Goal: Task Accomplishment & Management: Manage account settings

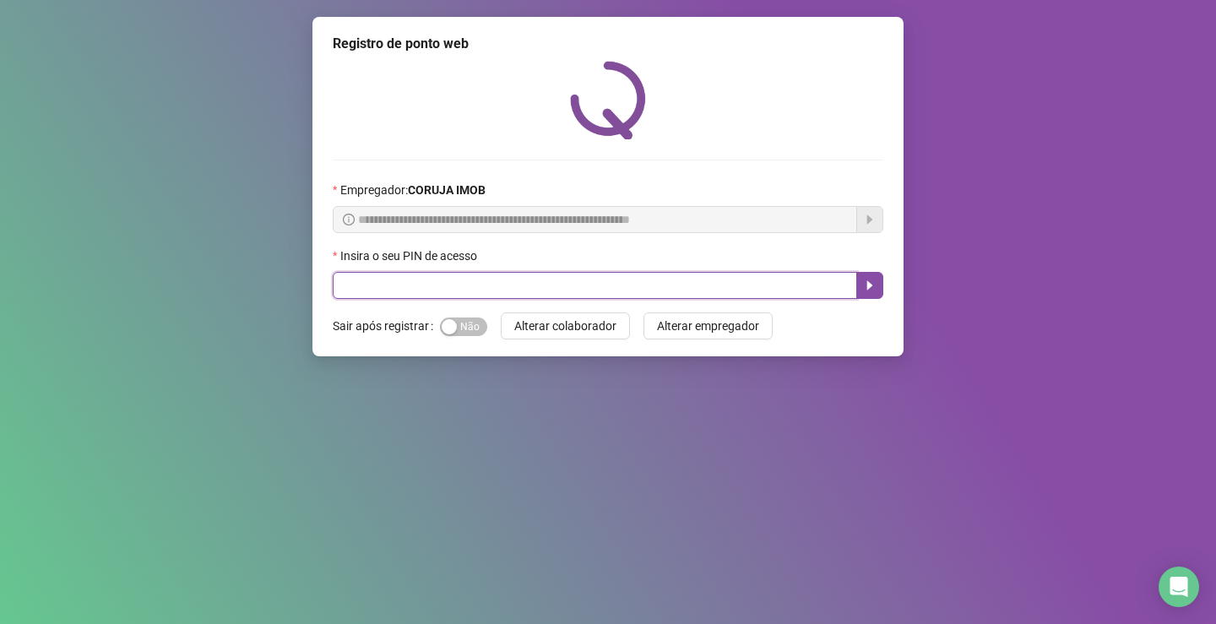
click at [479, 286] on input "text" at bounding box center [595, 285] width 524 height 27
click at [523, 286] on input "**" at bounding box center [595, 285] width 524 height 27
type input "*****"
click at [872, 280] on icon "caret-right" at bounding box center [870, 286] width 14 height 14
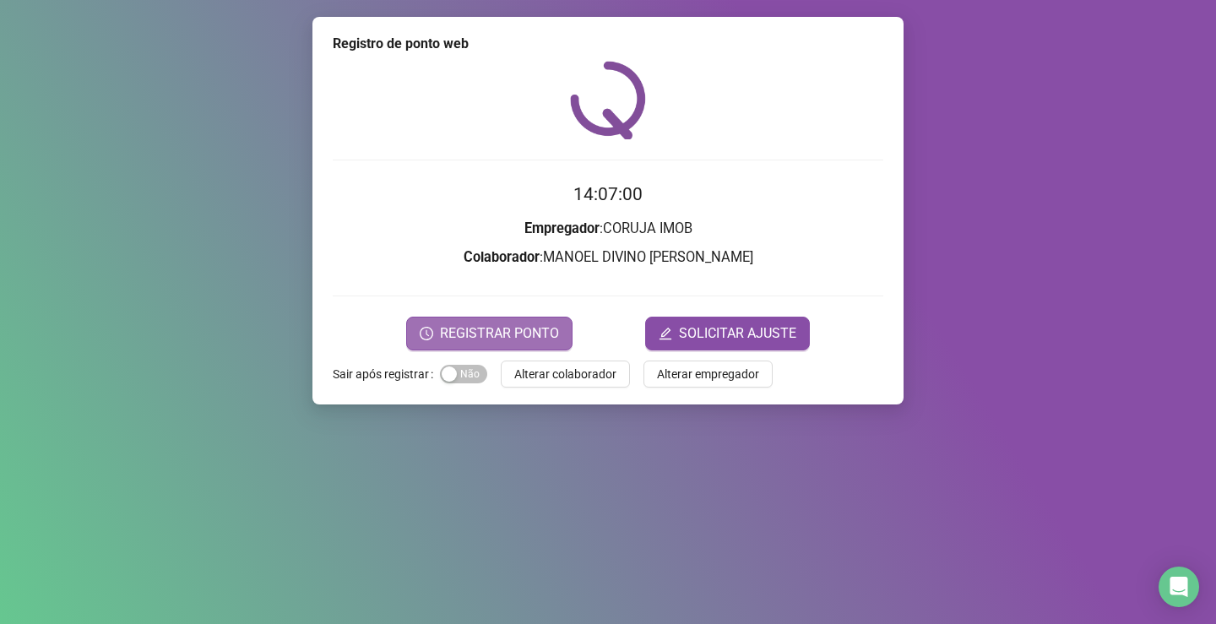
click at [487, 336] on span "REGISTRAR PONTO" at bounding box center [499, 333] width 119 height 20
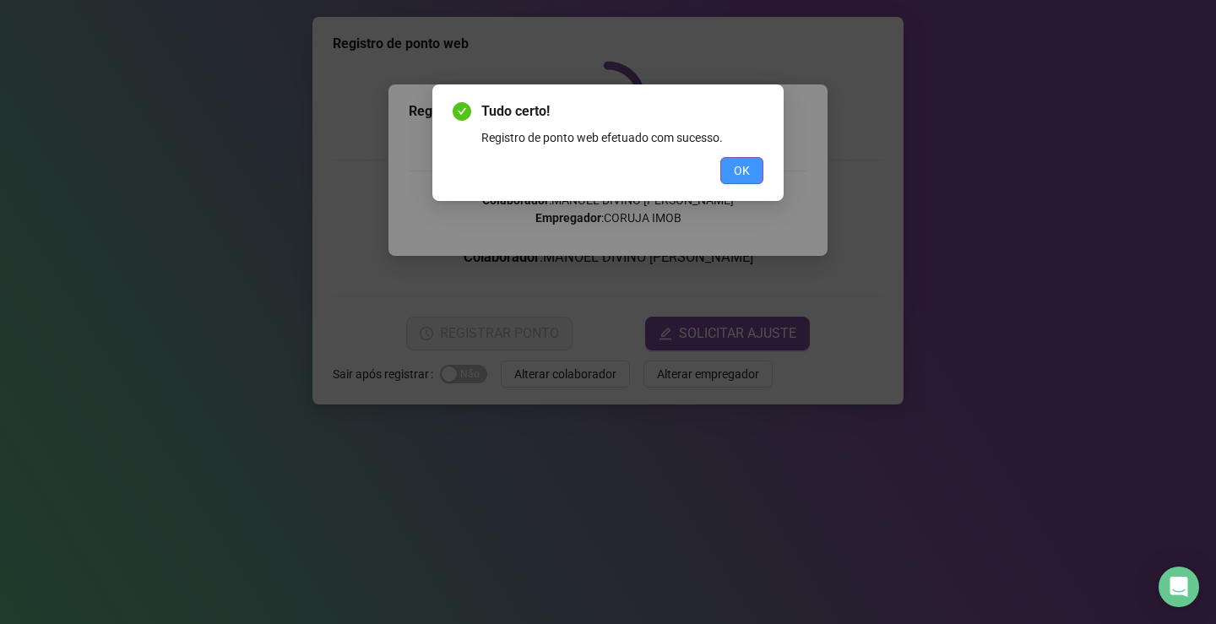
click at [736, 178] on span "OK" at bounding box center [742, 170] width 16 height 19
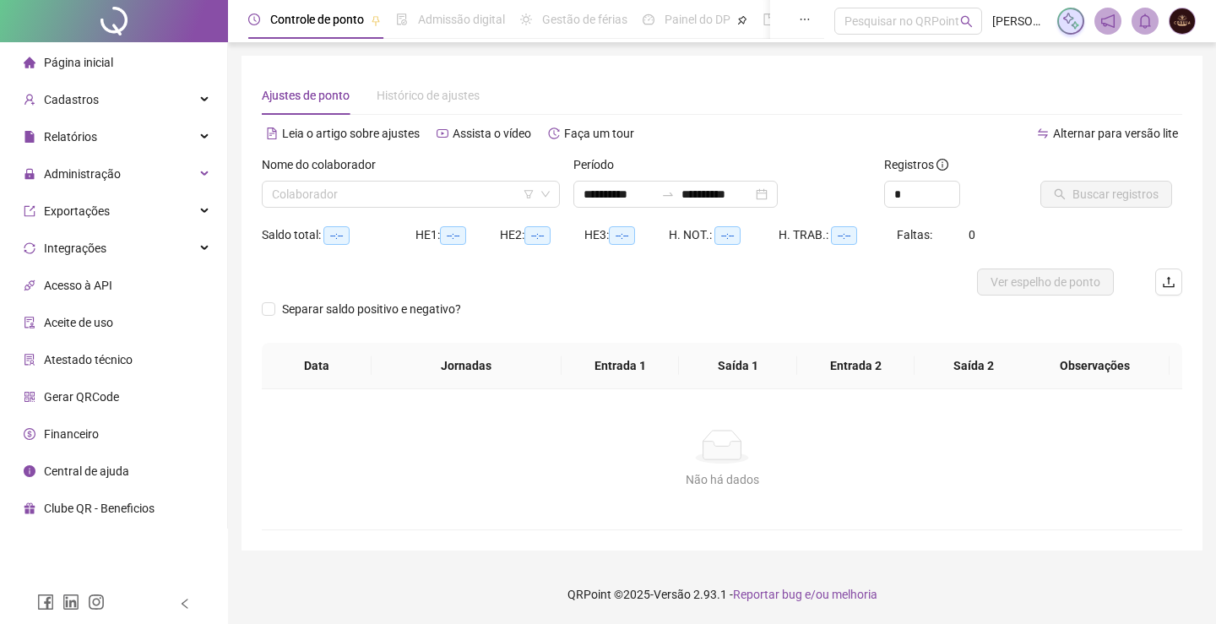
type input "**********"
click at [419, 193] on input "search" at bounding box center [403, 194] width 263 height 25
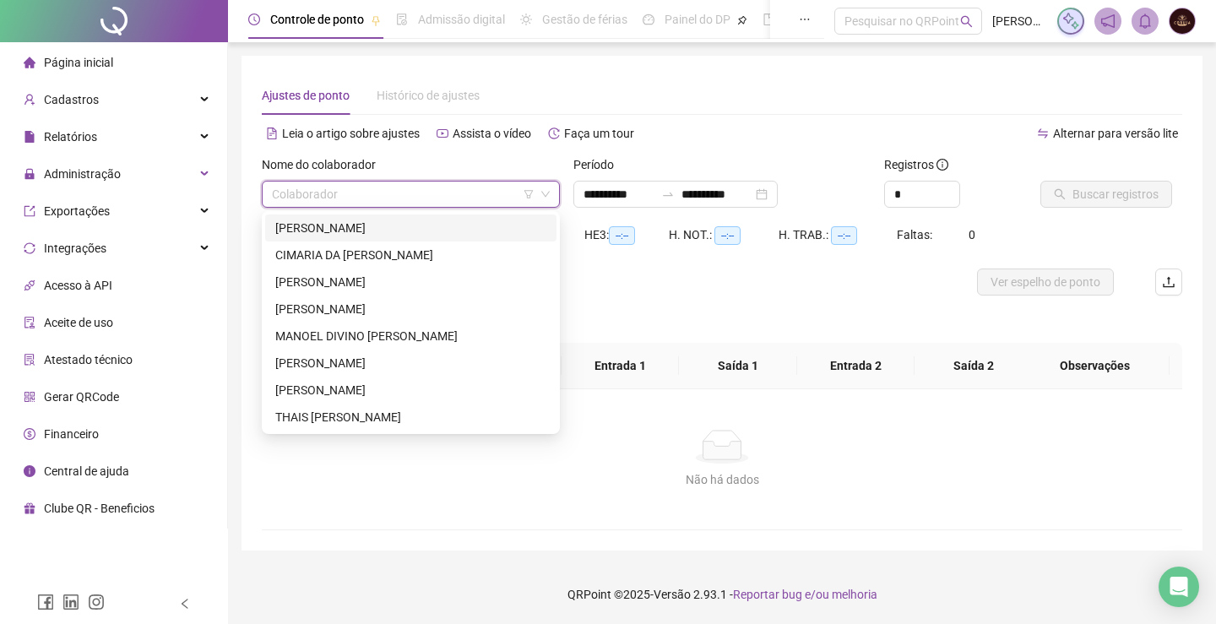
click at [388, 234] on div "[PERSON_NAME]" at bounding box center [410, 228] width 271 height 19
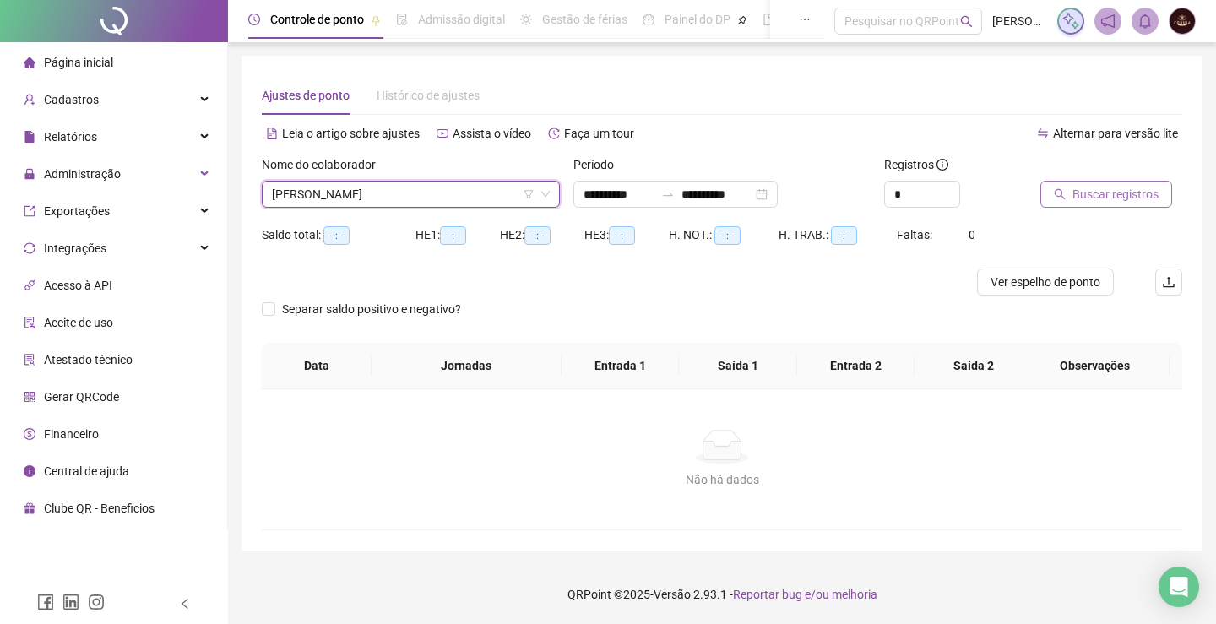
click at [1098, 191] on span "Buscar registros" at bounding box center [1115, 194] width 86 height 19
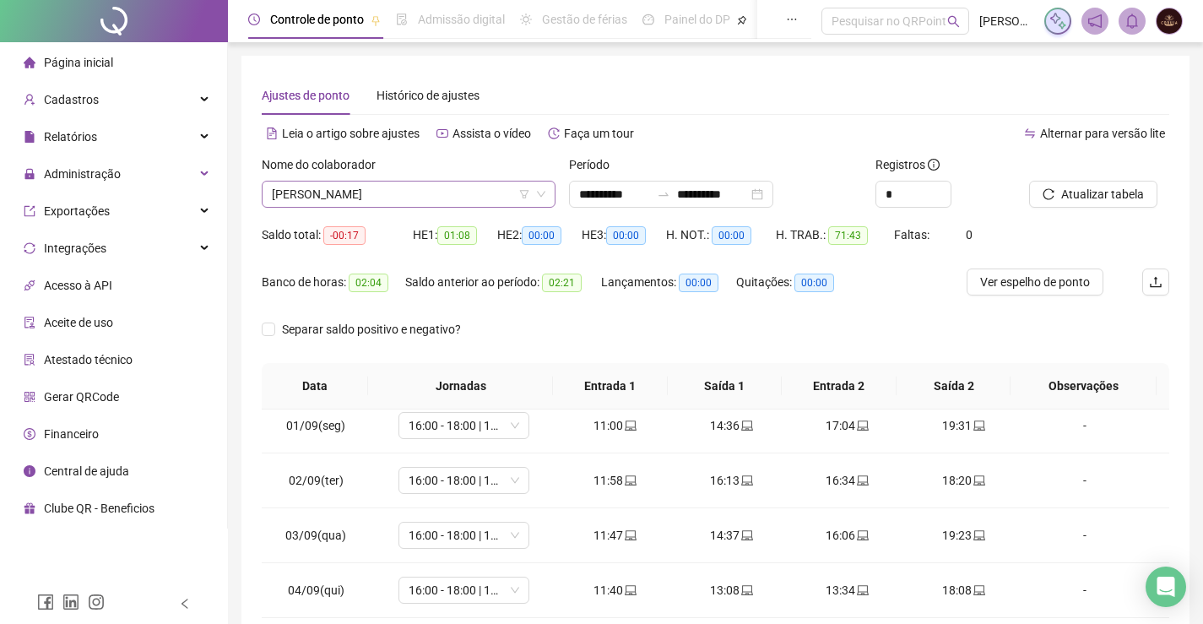
click at [343, 192] on span "ANA JULIA SILVA FARIAS MACARIO" at bounding box center [409, 194] width 274 height 25
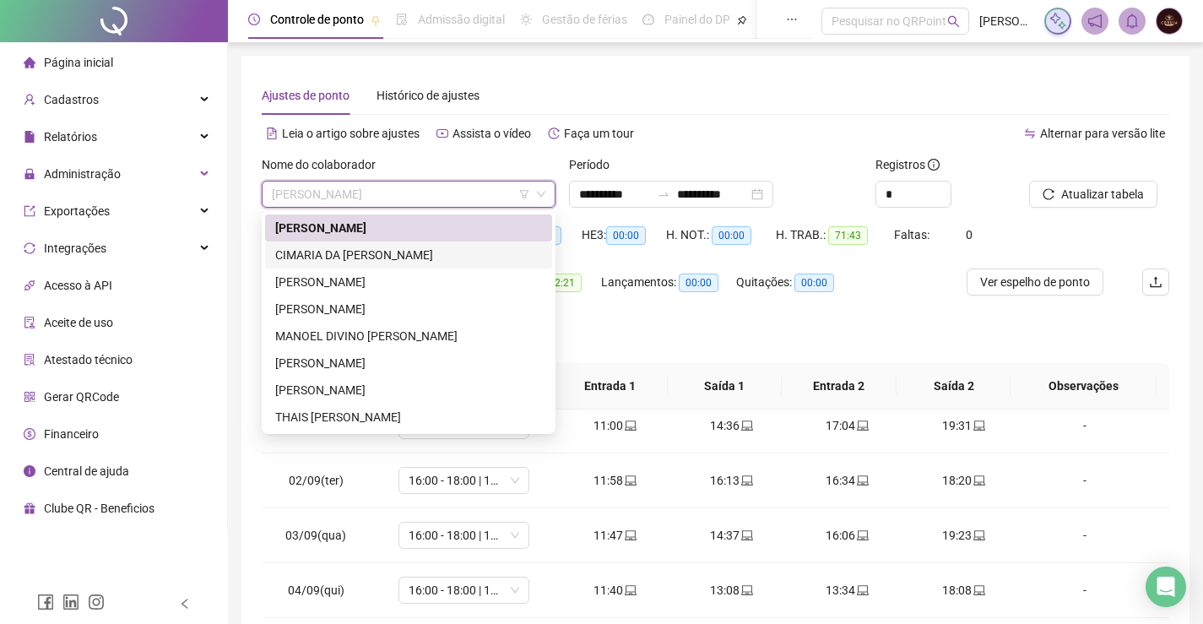
click at [360, 258] on div "CIMARIA DA COSTA PEREIRA" at bounding box center [408, 255] width 267 height 19
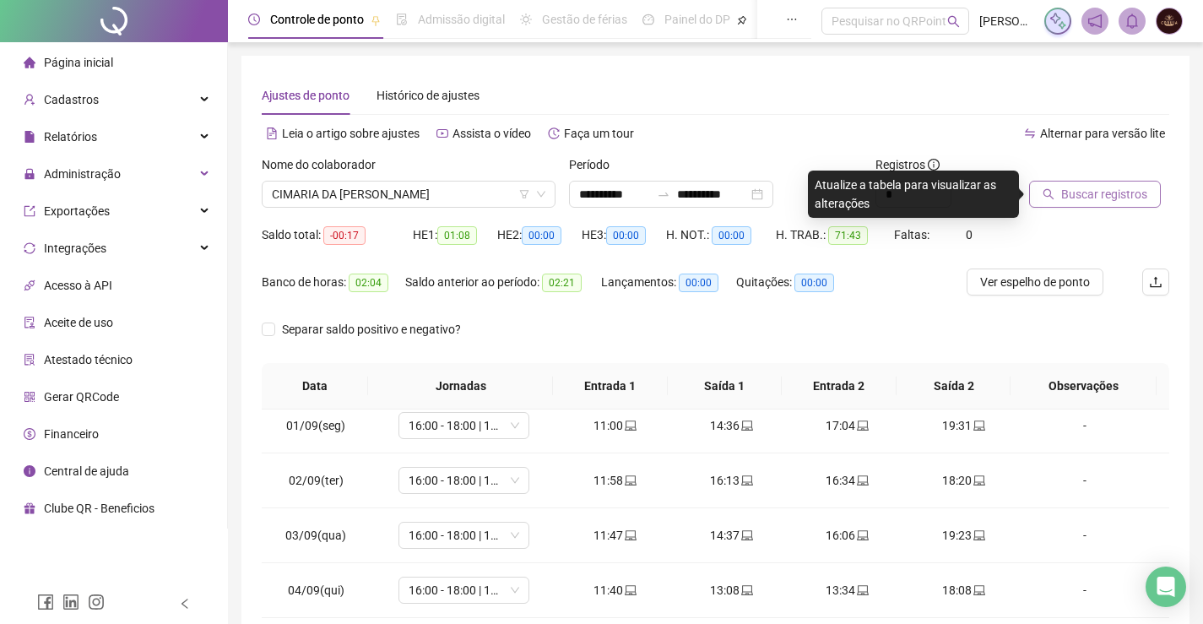
click at [1087, 199] on span "Buscar registros" at bounding box center [1104, 194] width 86 height 19
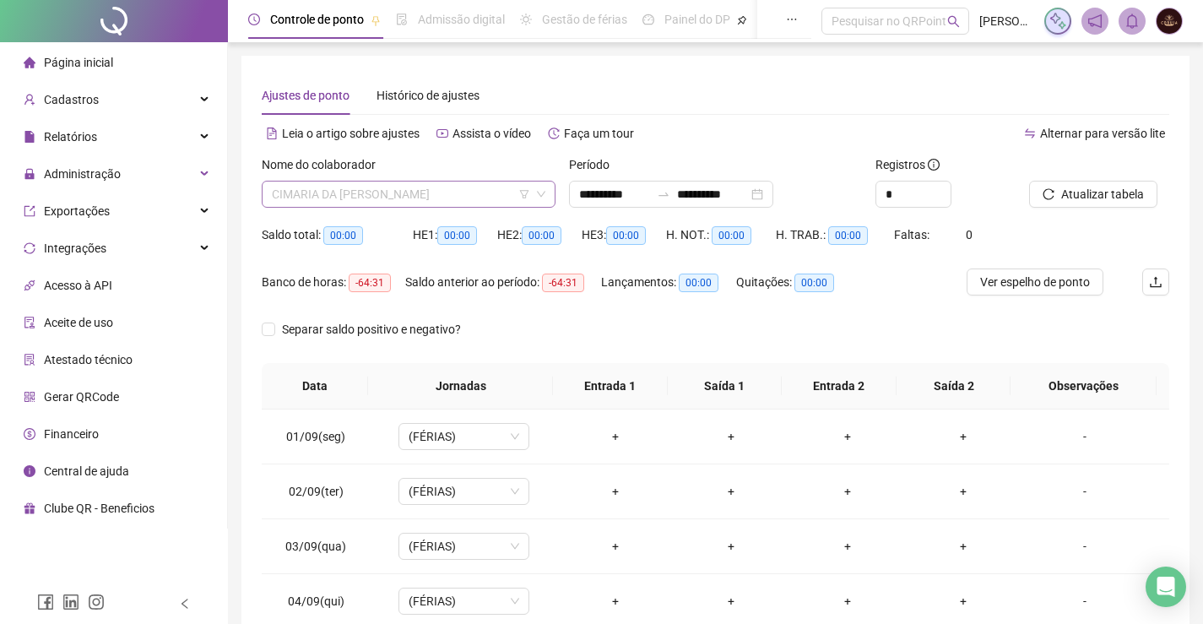
click at [360, 192] on span "CIMARIA DA COSTA PEREIRA" at bounding box center [409, 194] width 274 height 25
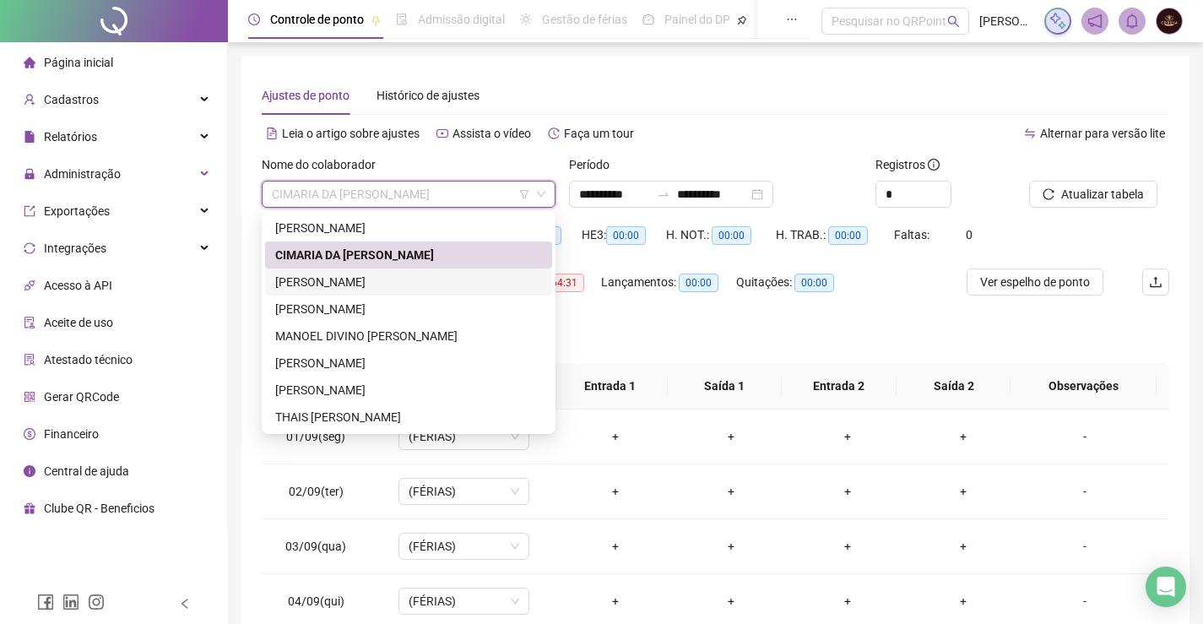
click at [323, 279] on div "ERIKA CRISTINA BARROS MESQUITA" at bounding box center [408, 282] width 267 height 19
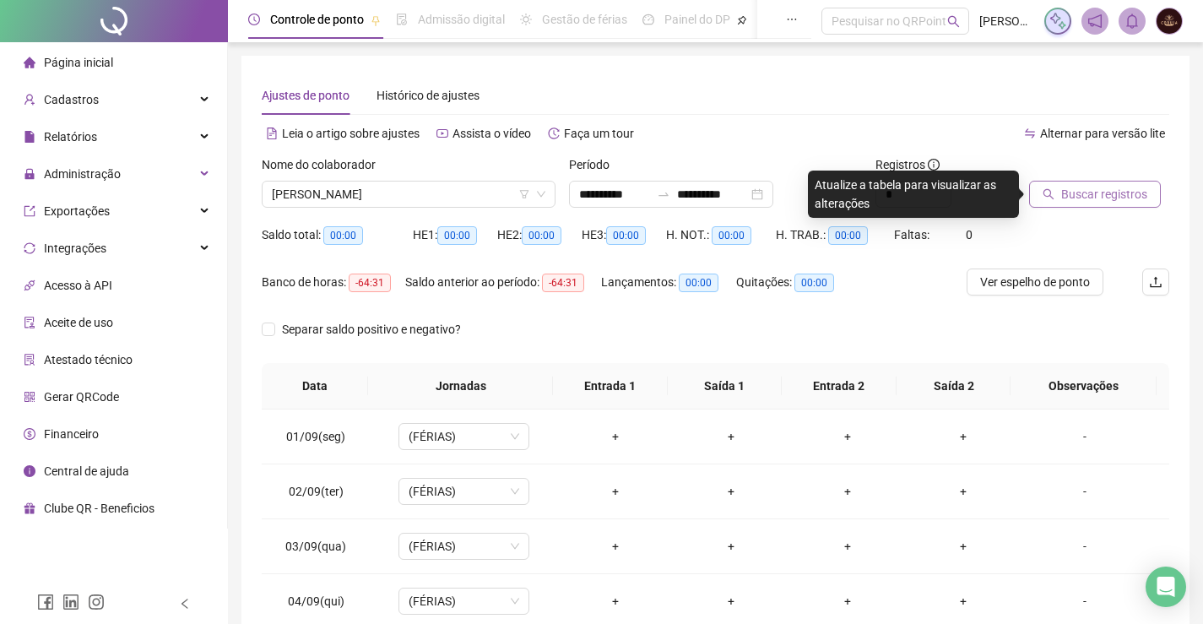
click at [1103, 198] on span "Buscar registros" at bounding box center [1104, 194] width 86 height 19
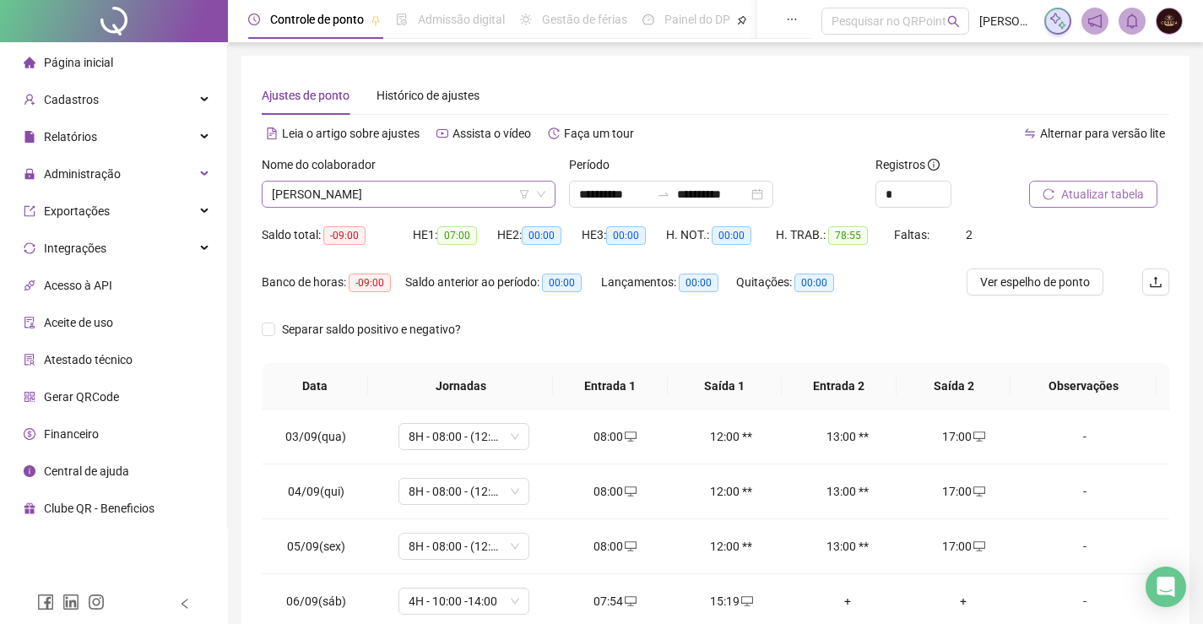
click at [418, 202] on span "ERIKA CRISTINA BARROS MESQUITA" at bounding box center [409, 194] width 274 height 25
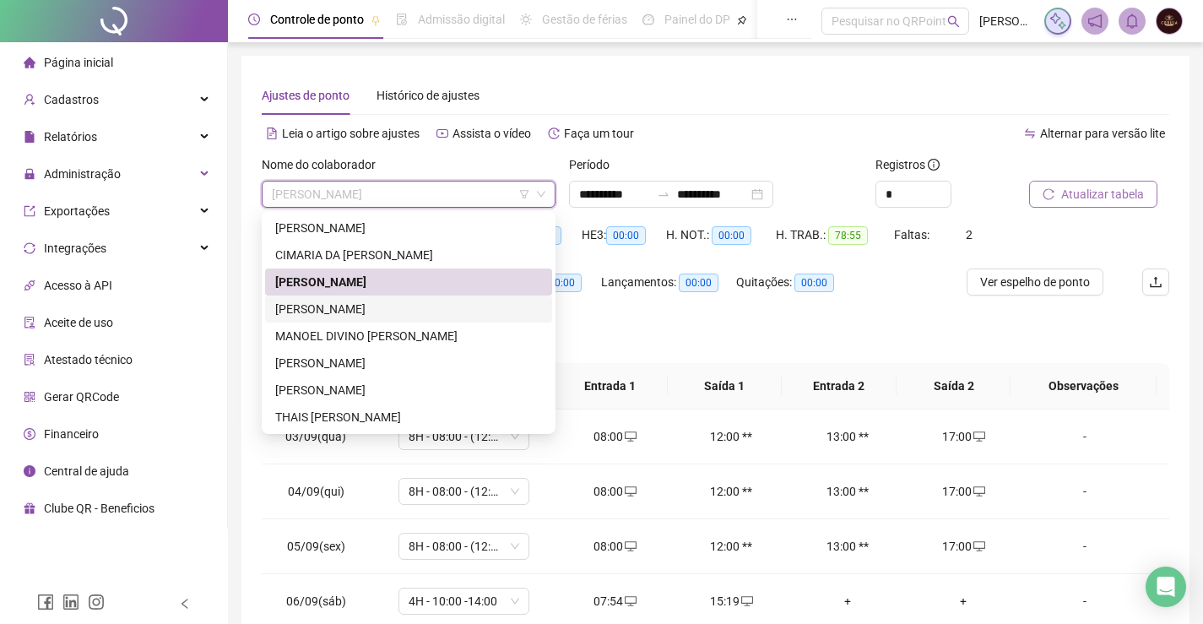
click at [344, 306] on div "FELIPE D ARTAGNAN NEVES CASTRO" at bounding box center [408, 309] width 267 height 19
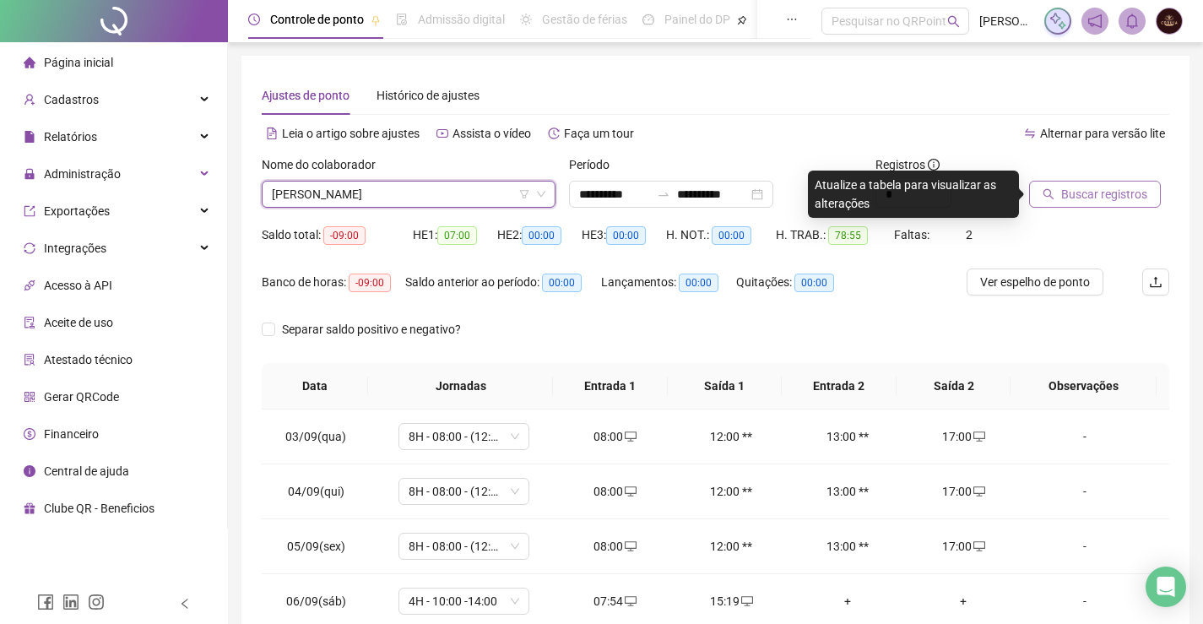
click at [1075, 200] on span "Buscar registros" at bounding box center [1104, 194] width 86 height 19
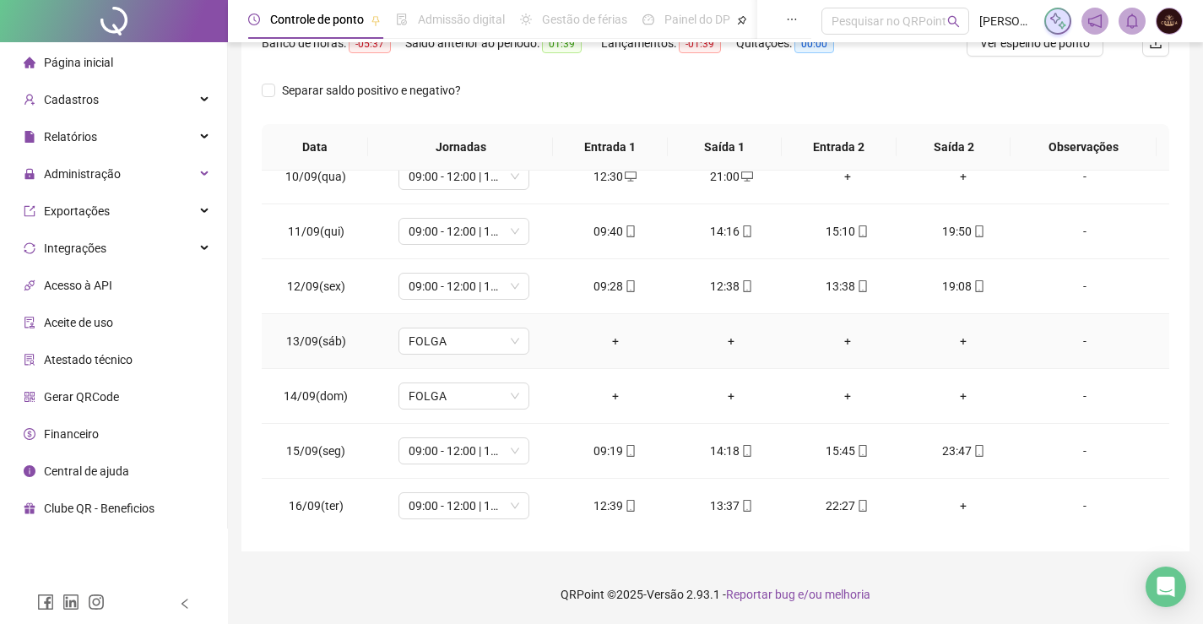
scroll to position [518, 0]
drag, startPoint x: 306, startPoint y: 502, endPoint x: 340, endPoint y: 504, distance: 34.7
click at [340, 504] on td "16/09(ter)" at bounding box center [316, 503] width 108 height 55
copy span "16/09(ter)"
click at [955, 500] on div "+" at bounding box center [964, 503] width 90 height 19
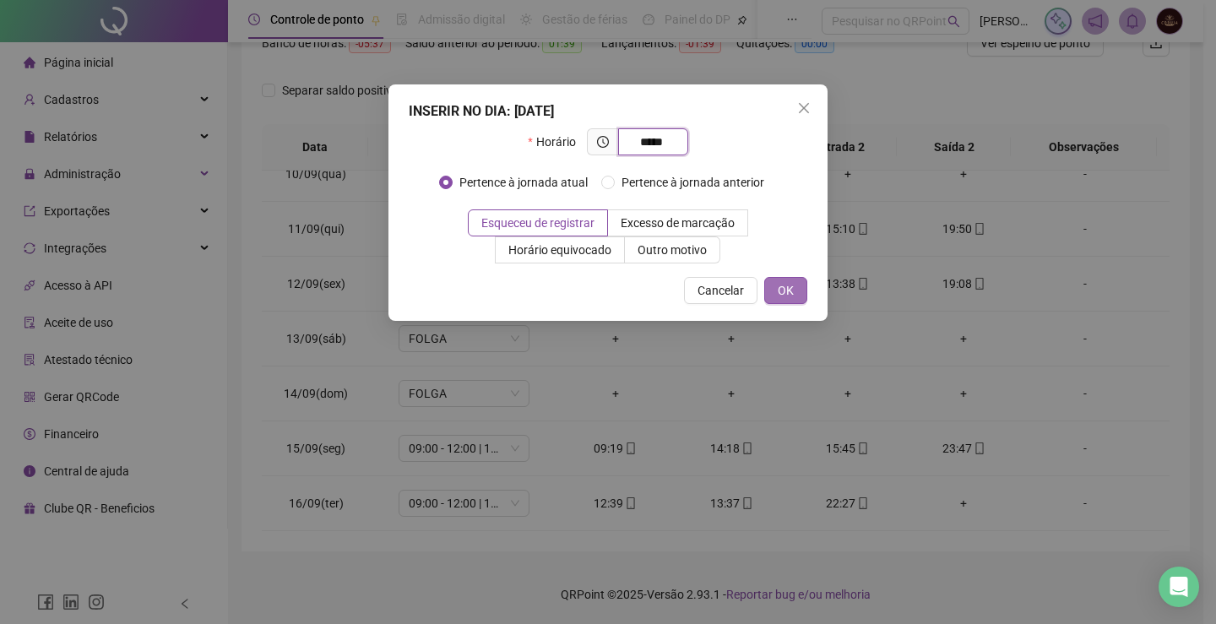
type input "*****"
click at [788, 294] on span "OK" at bounding box center [786, 290] width 16 height 19
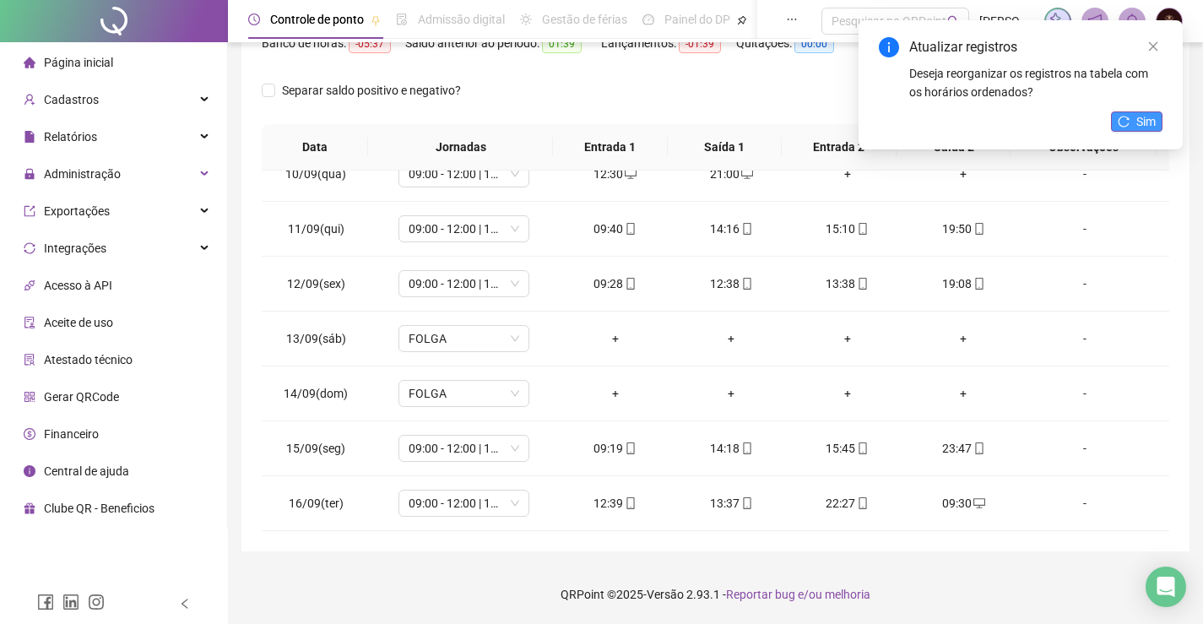
click at [1125, 117] on icon "reload" at bounding box center [1124, 121] width 11 height 11
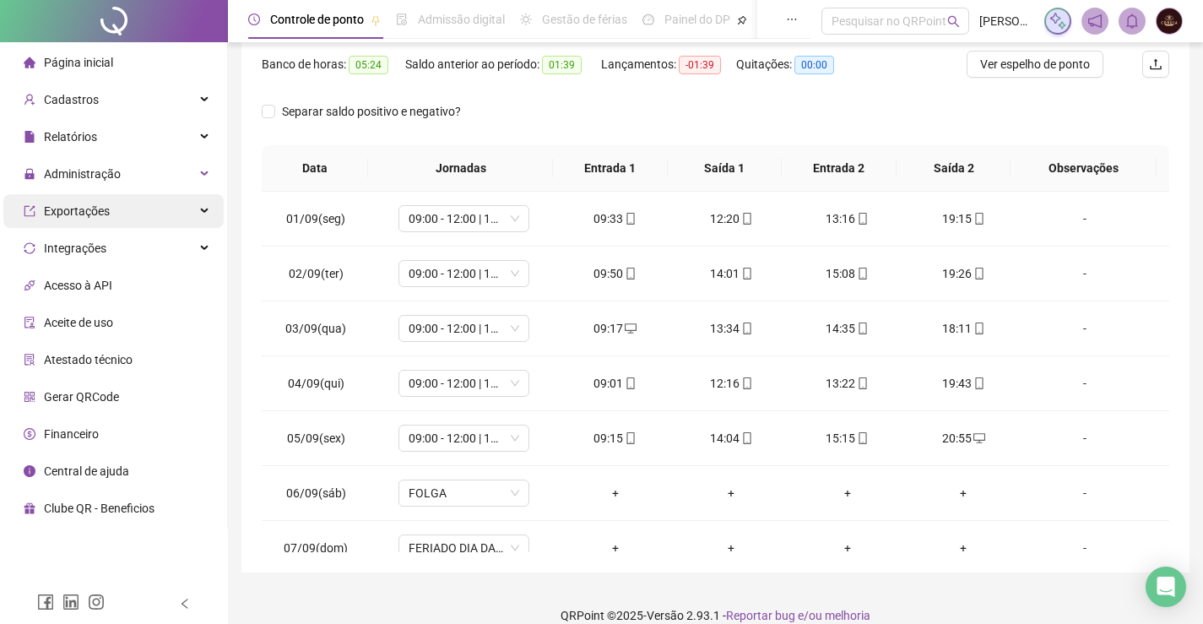
scroll to position [0, 0]
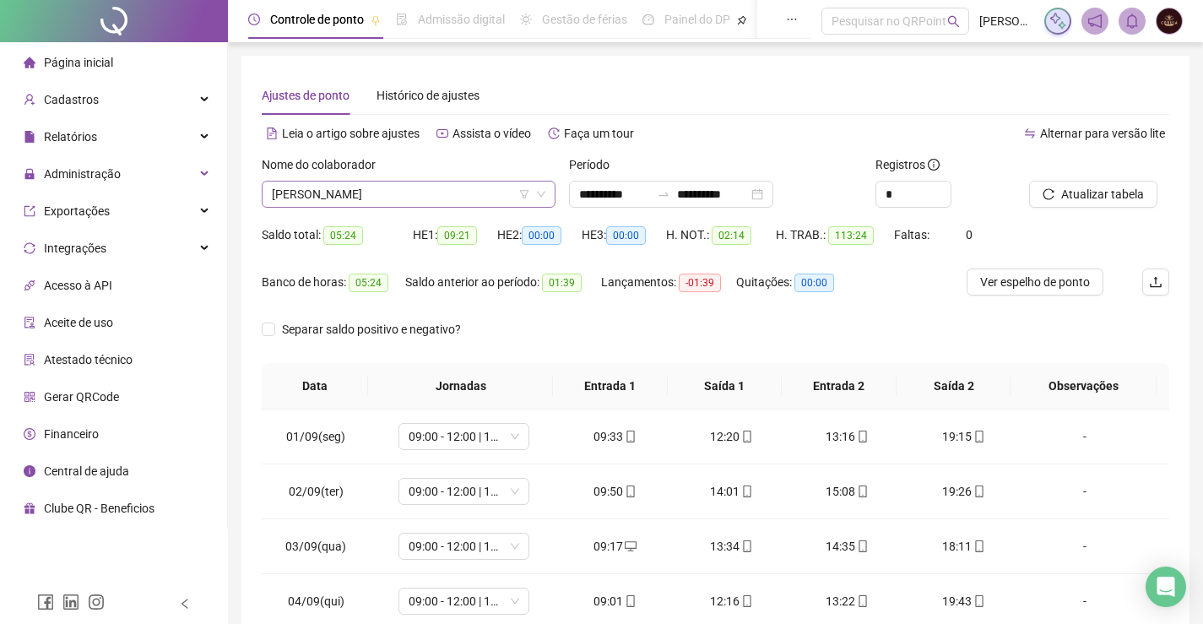
click at [421, 193] on span "FELIPE D ARTAGNAN NEVES CASTRO" at bounding box center [409, 194] width 274 height 25
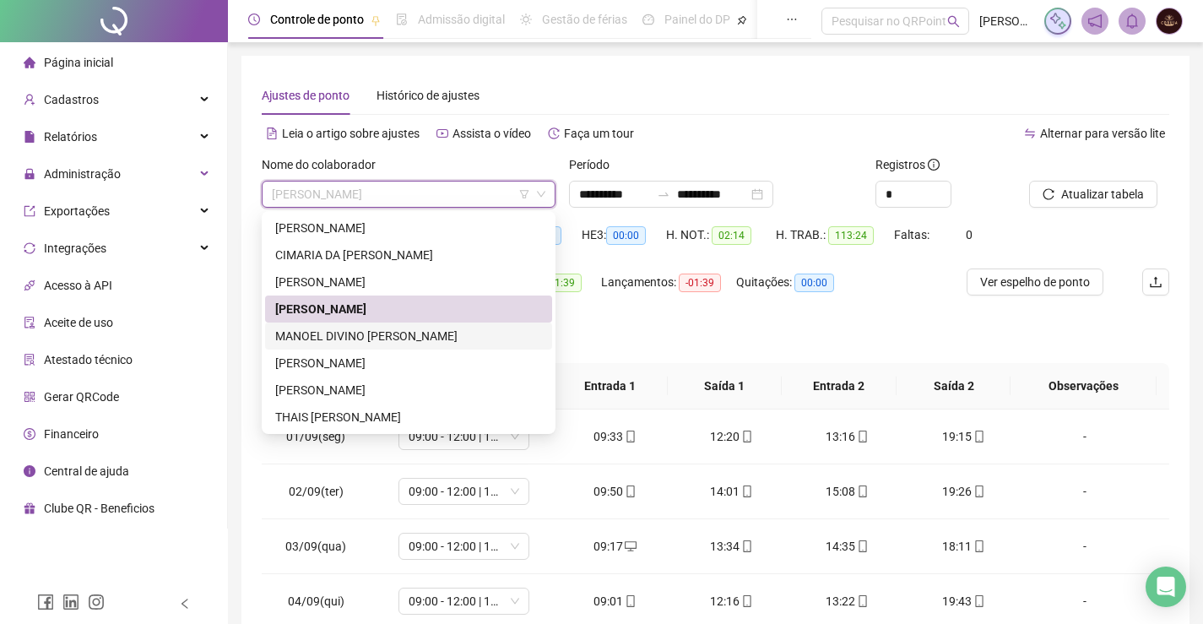
click at [345, 337] on div "MANOEL DIVINO [PERSON_NAME]" at bounding box center [408, 336] width 267 height 19
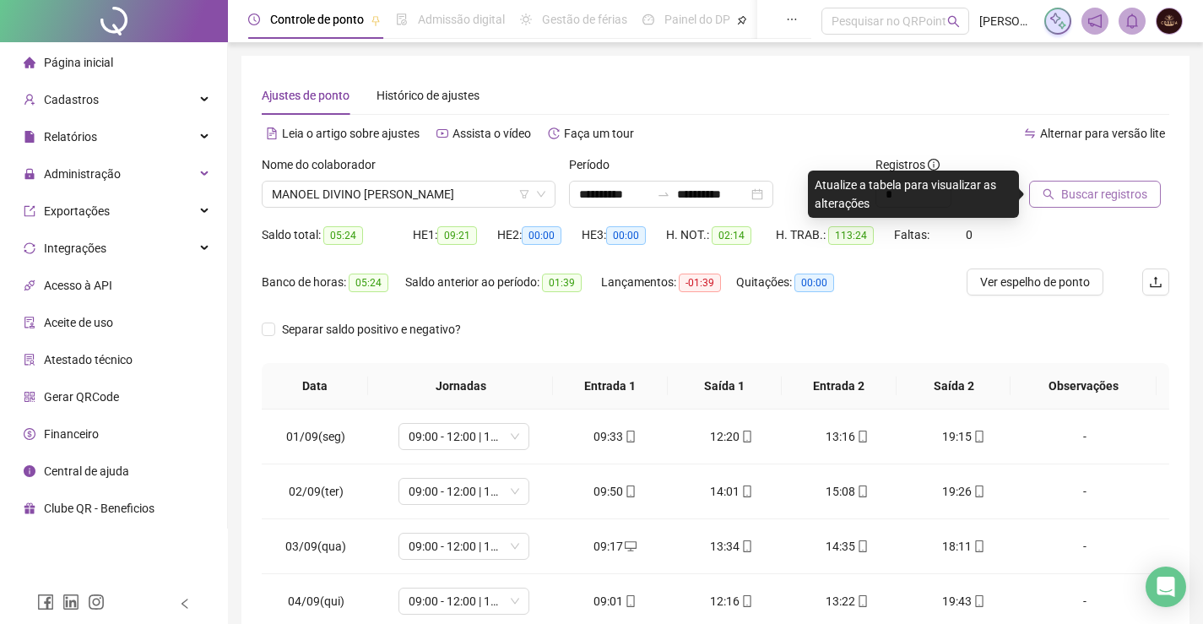
click at [1088, 192] on span "Buscar registros" at bounding box center [1104, 194] width 86 height 19
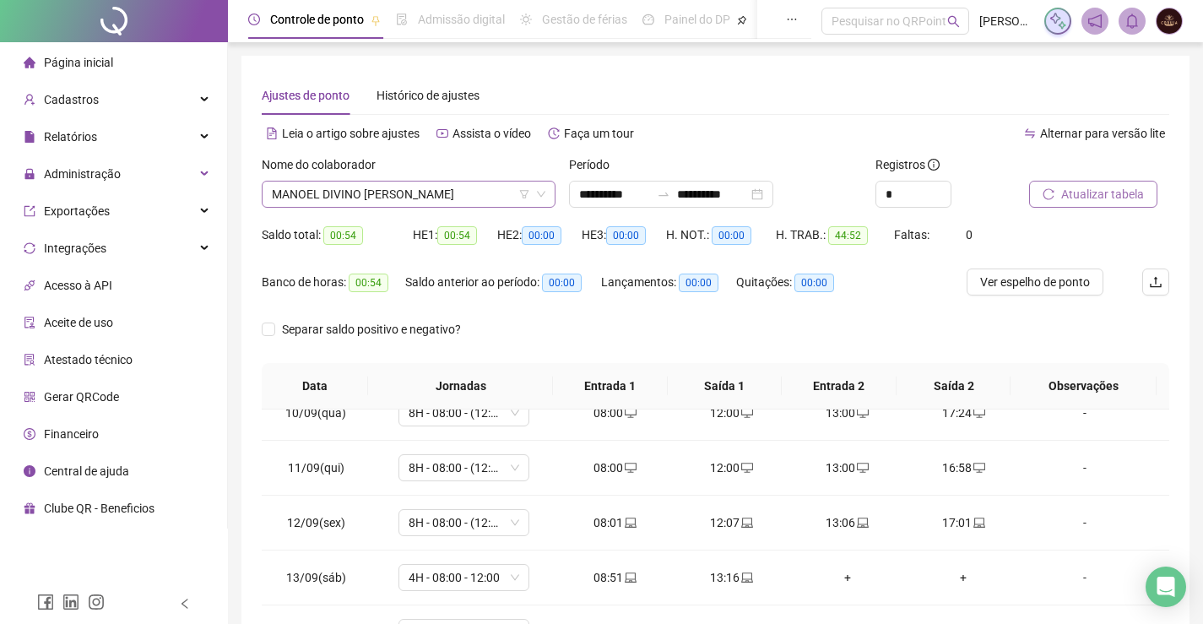
click at [433, 193] on span "MANOEL DIVINO [PERSON_NAME]" at bounding box center [409, 194] width 274 height 25
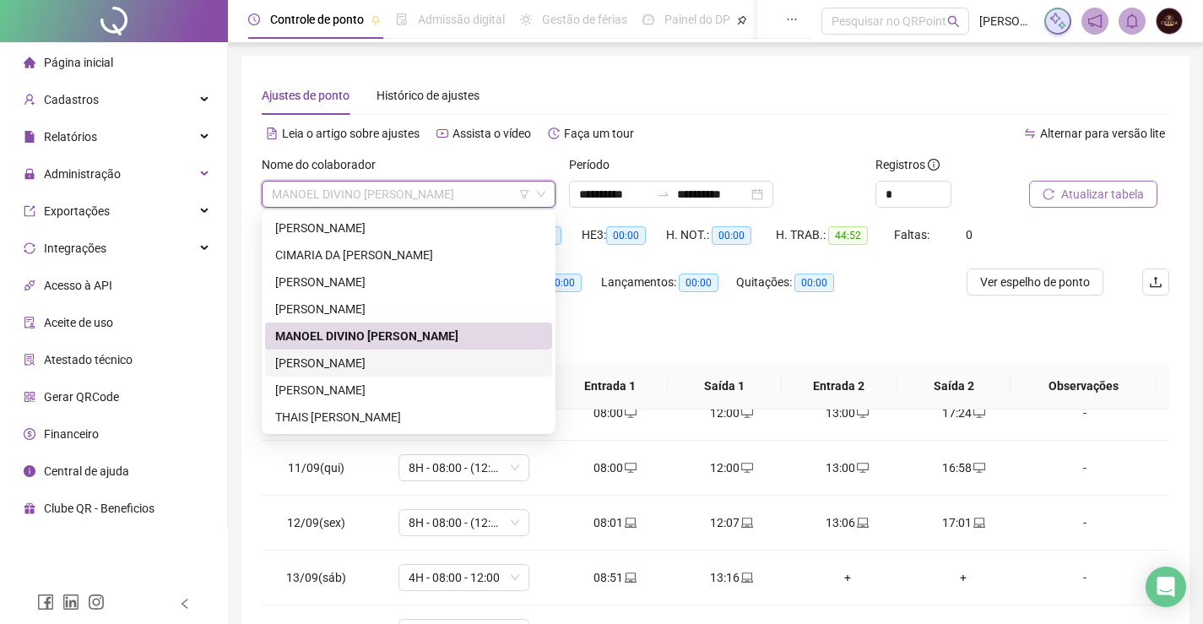
click at [336, 365] on div "MARILENE DE SOUZA" at bounding box center [408, 363] width 267 height 19
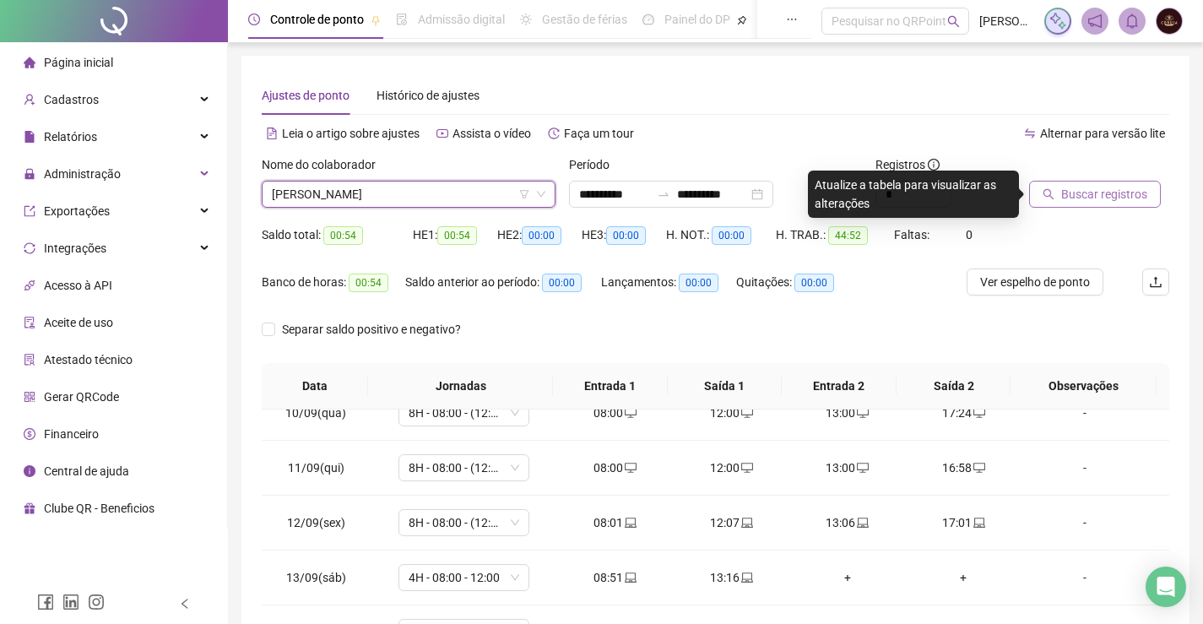
click at [1077, 190] on span "Buscar registros" at bounding box center [1104, 194] width 86 height 19
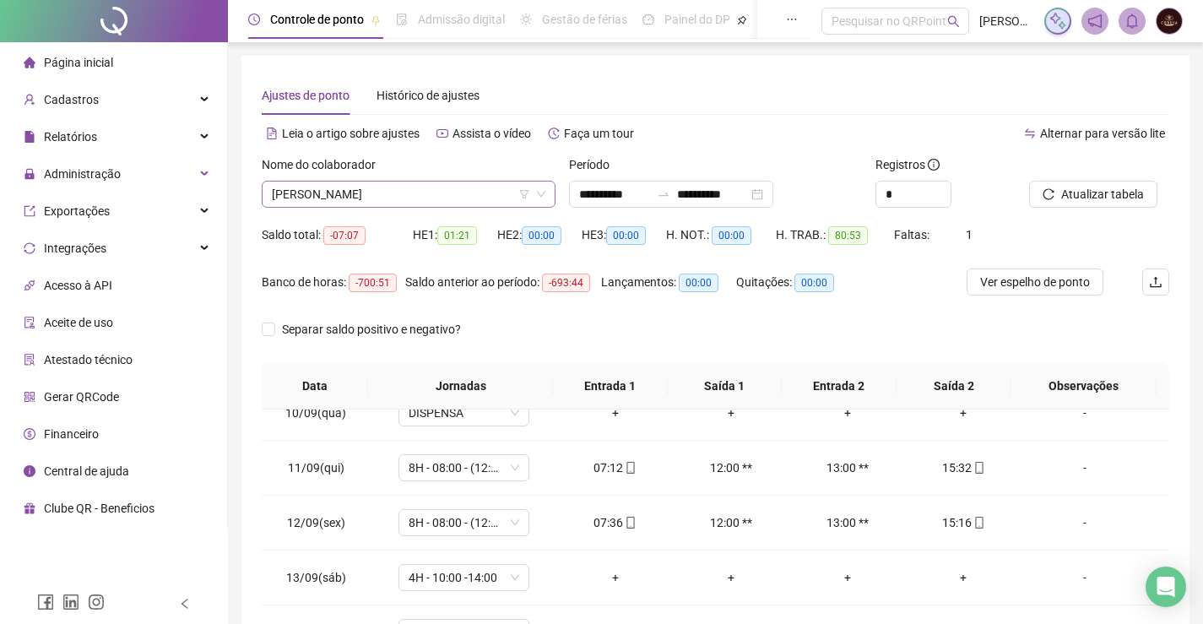
click at [433, 190] on span "MARILENE DE SOUZA" at bounding box center [409, 194] width 274 height 25
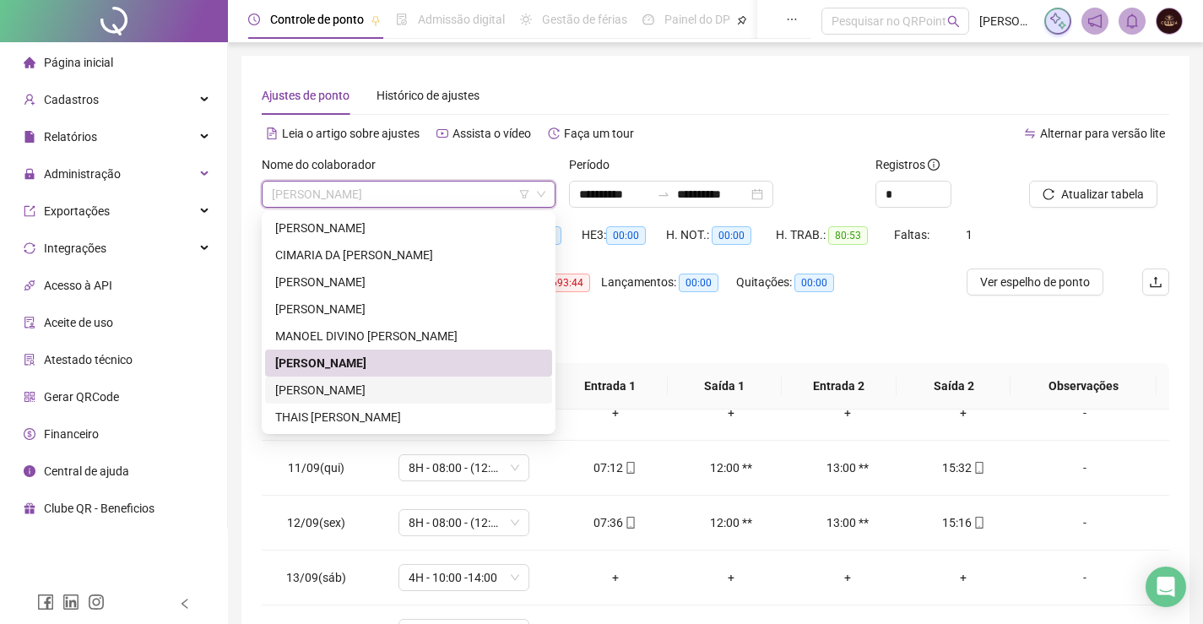
click at [450, 387] on div "TAYLANE RIBEIRO DA SILVA DOS REIS" at bounding box center [408, 390] width 267 height 19
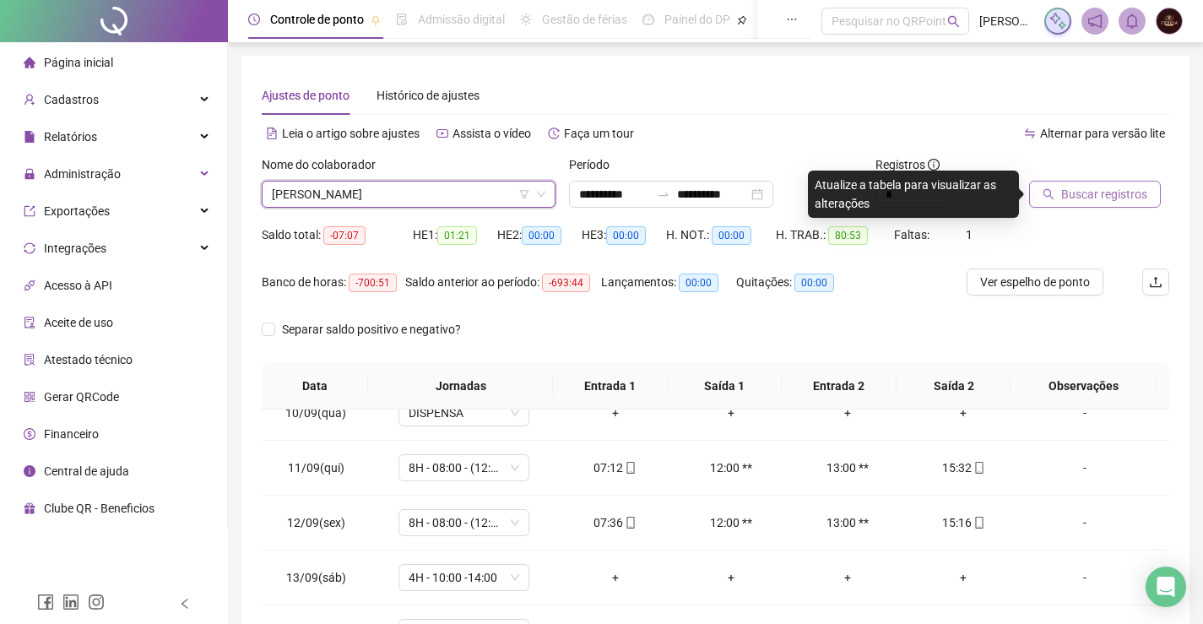
click at [1133, 187] on span "Buscar registros" at bounding box center [1104, 194] width 86 height 19
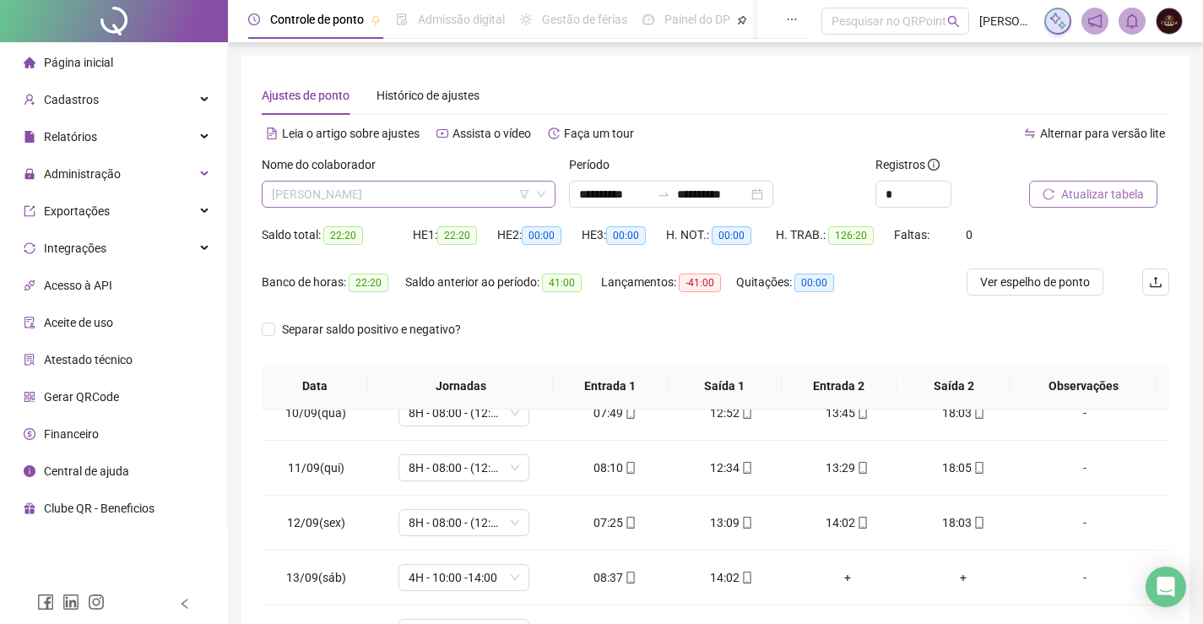
click at [404, 192] on span "TAYLANE RIBEIRO DA SILVA DOS REIS" at bounding box center [409, 194] width 274 height 25
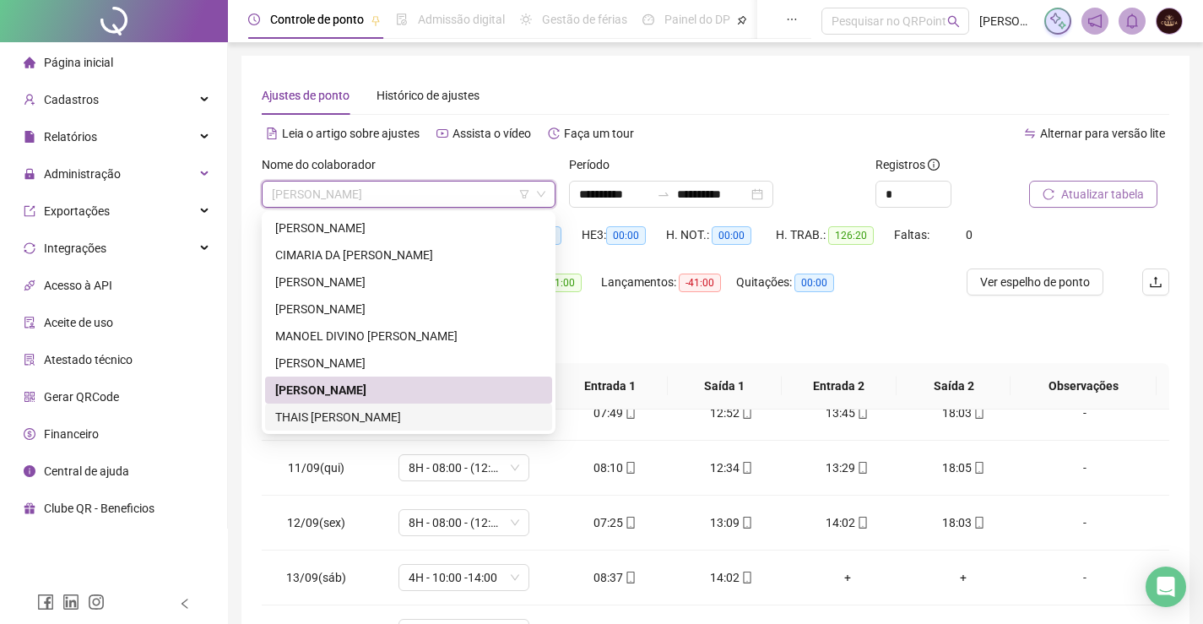
click at [337, 421] on div "THAIS GUIMARAES DELMONDES ALVES" at bounding box center [408, 417] width 267 height 19
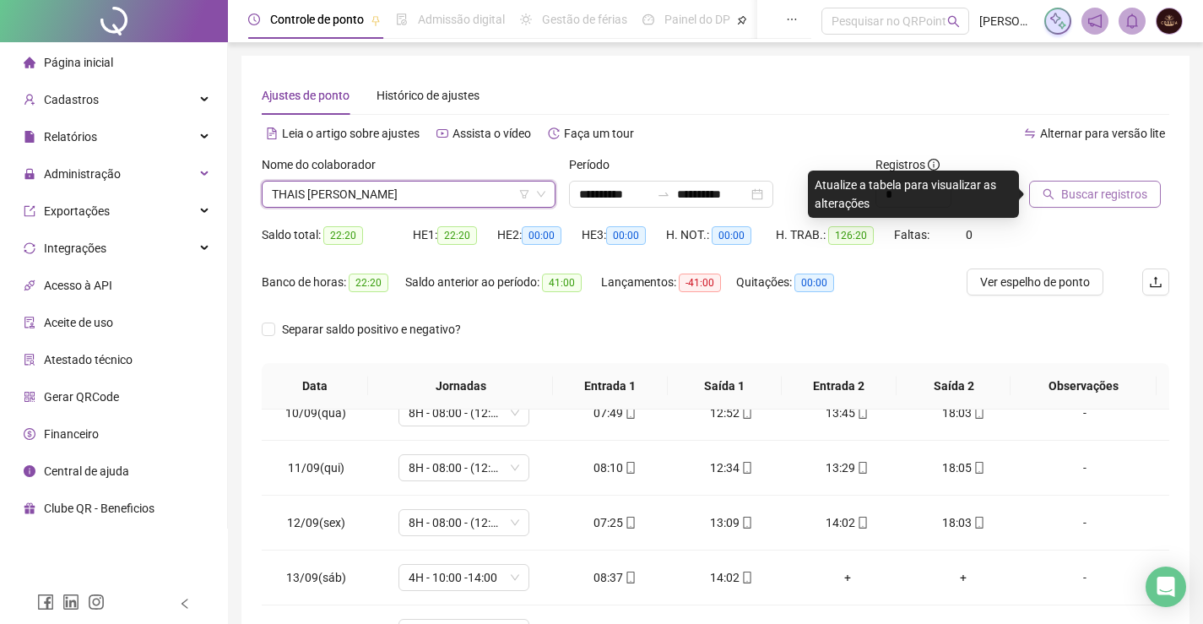
click at [1088, 191] on span "Buscar registros" at bounding box center [1104, 194] width 86 height 19
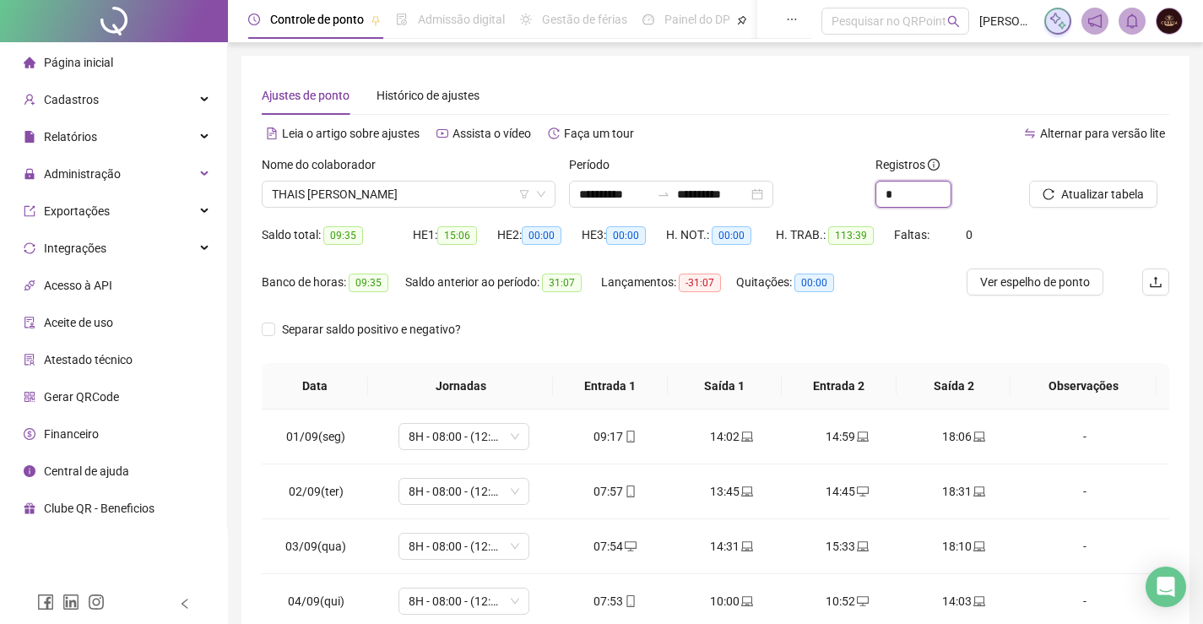
drag, startPoint x: 901, startPoint y: 197, endPoint x: 850, endPoint y: 196, distance: 50.7
click at [850, 196] on div "**********" at bounding box center [715, 188] width 921 height 66
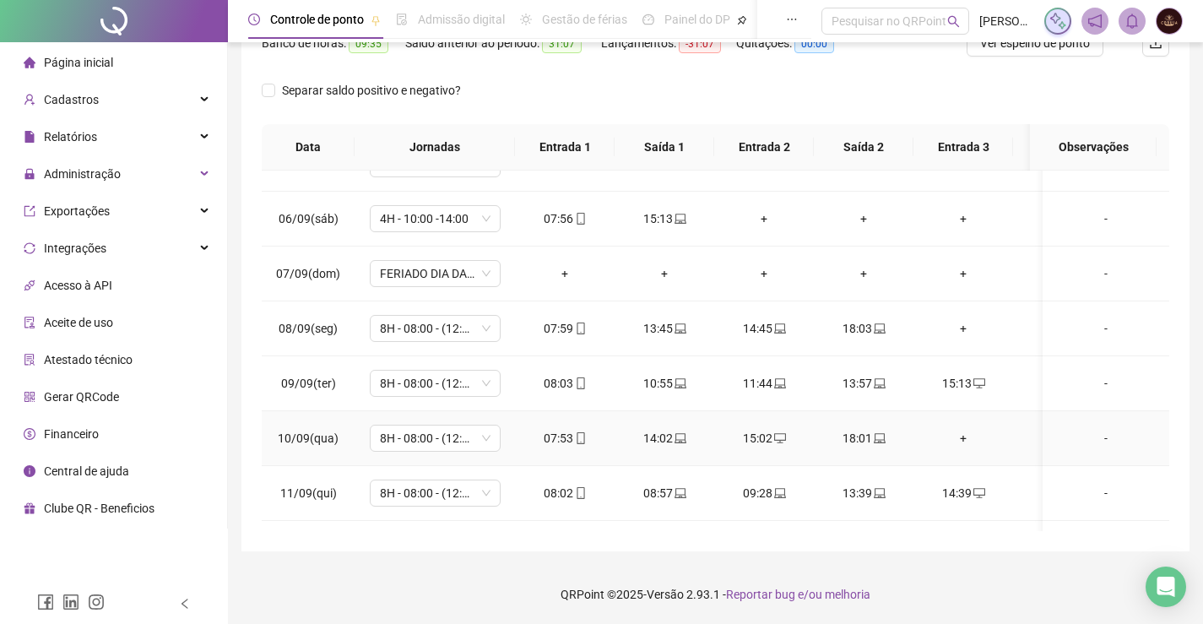
scroll to position [530, 0]
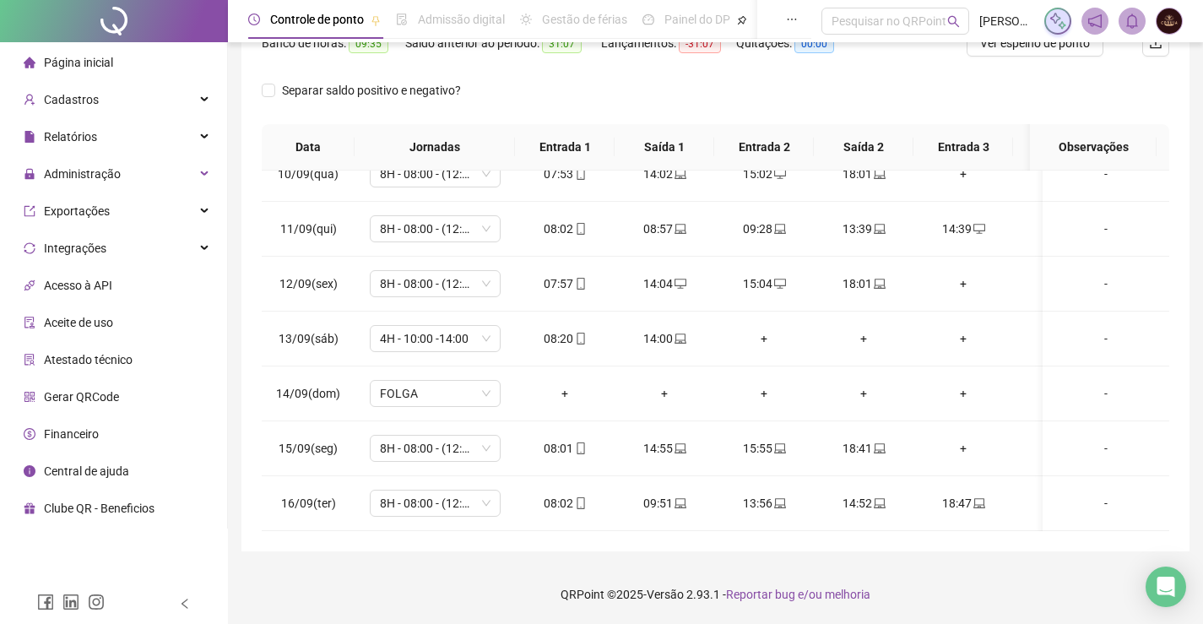
type input "*"
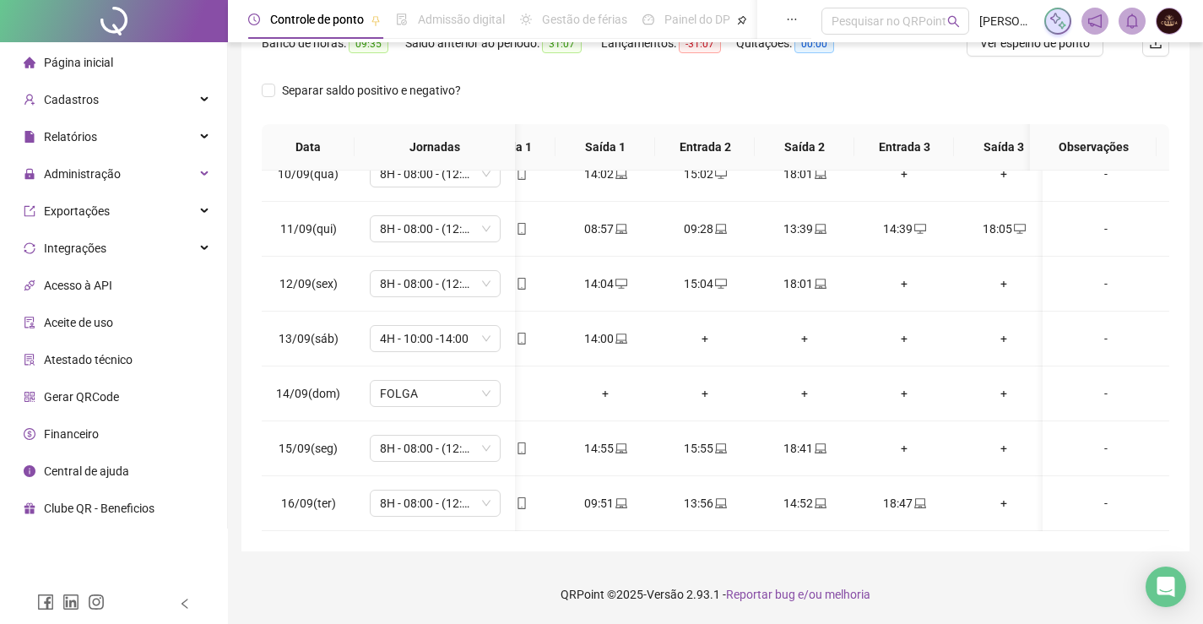
scroll to position [0, 83]
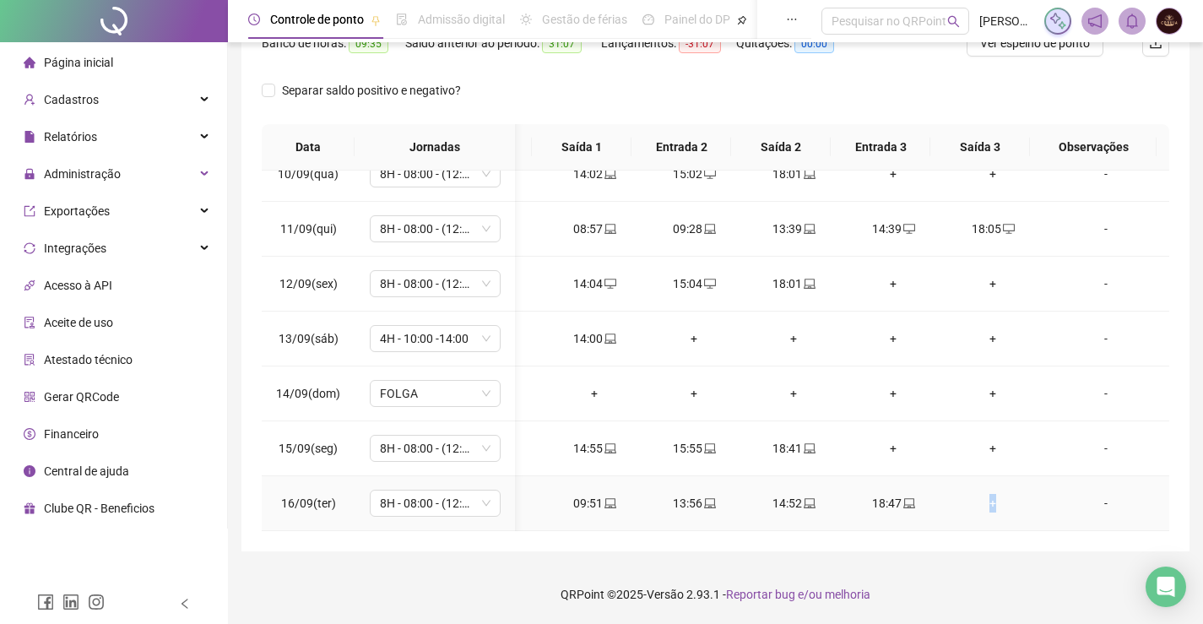
click at [979, 494] on div "+" at bounding box center [993, 503] width 73 height 19
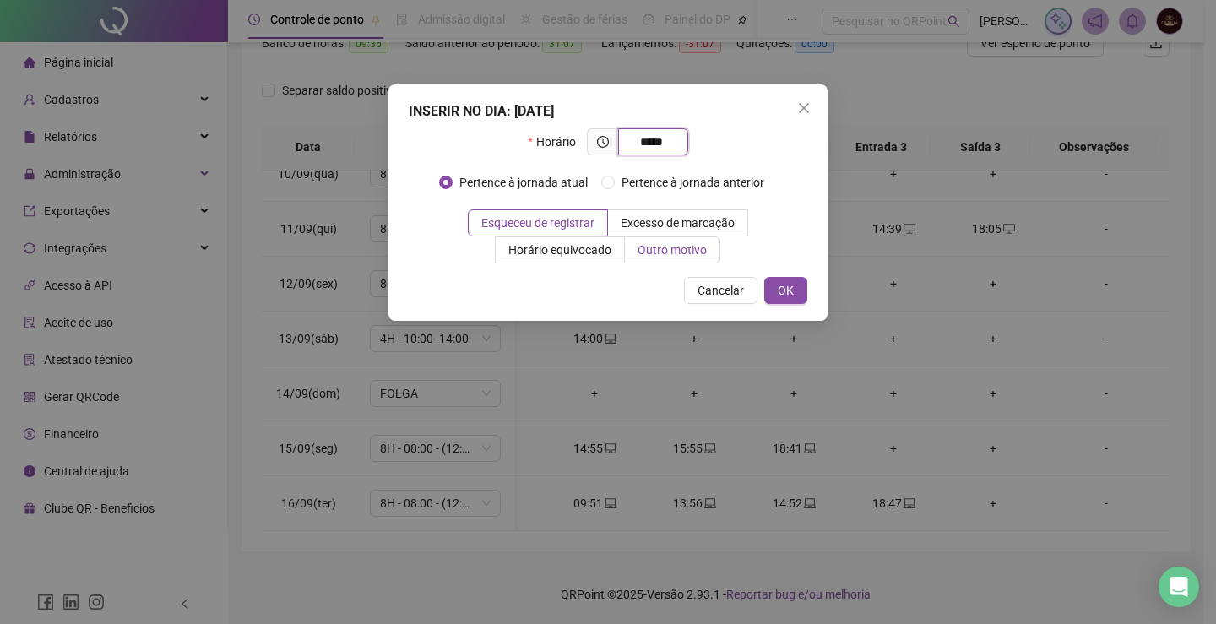
type input "*****"
click at [670, 243] on span "Outro motivo" at bounding box center [671, 250] width 69 height 14
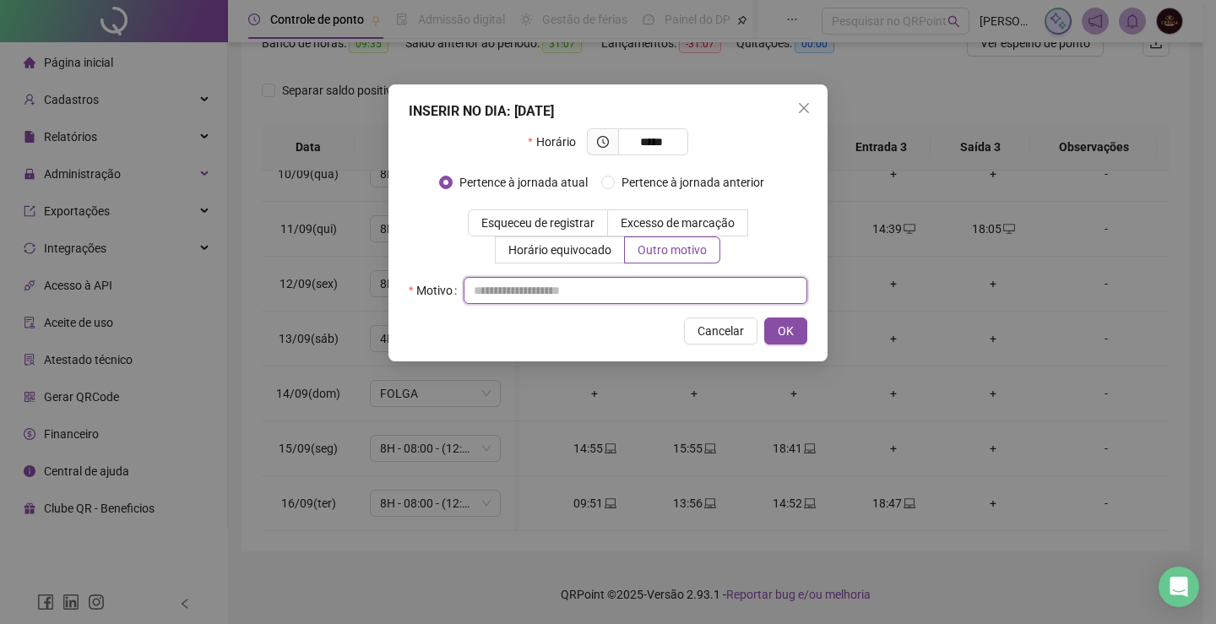
click at [619, 281] on input "text" at bounding box center [636, 290] width 344 height 27
type input "*"
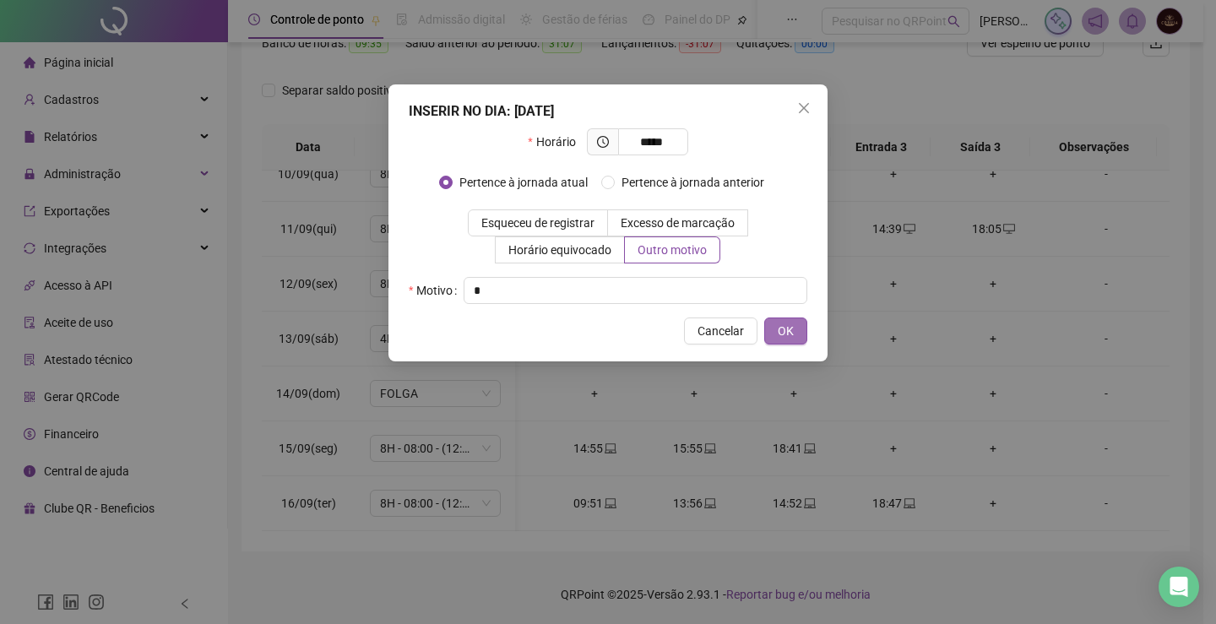
click at [793, 328] on span "OK" at bounding box center [786, 331] width 16 height 19
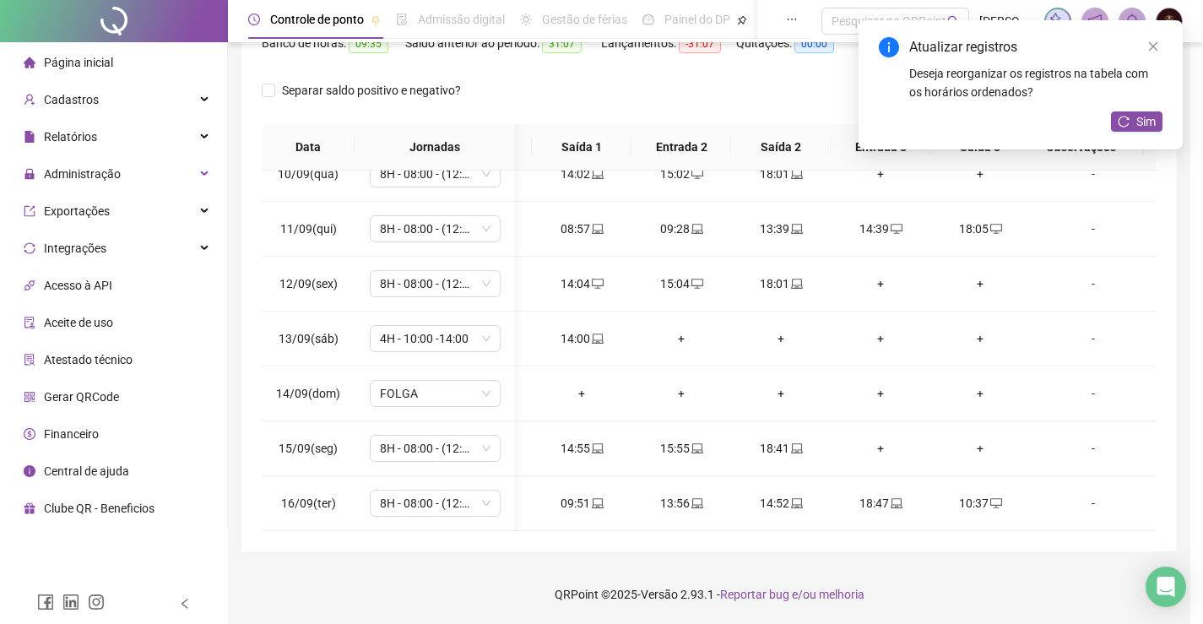
scroll to position [530, 70]
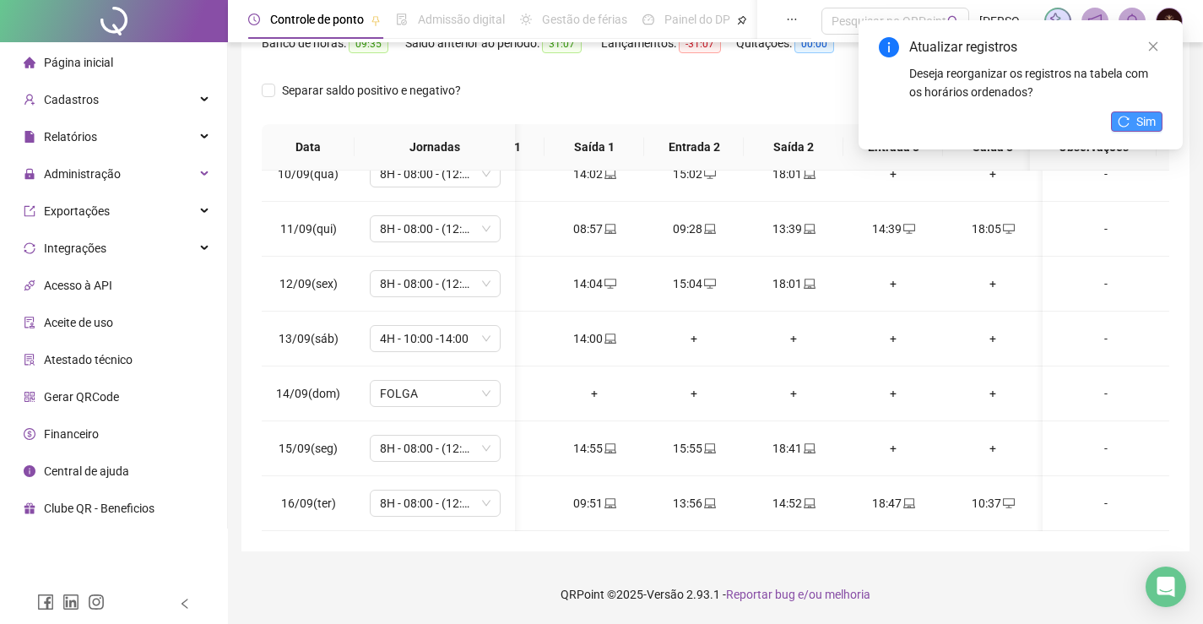
click at [1142, 118] on span "Sim" at bounding box center [1145, 121] width 19 height 19
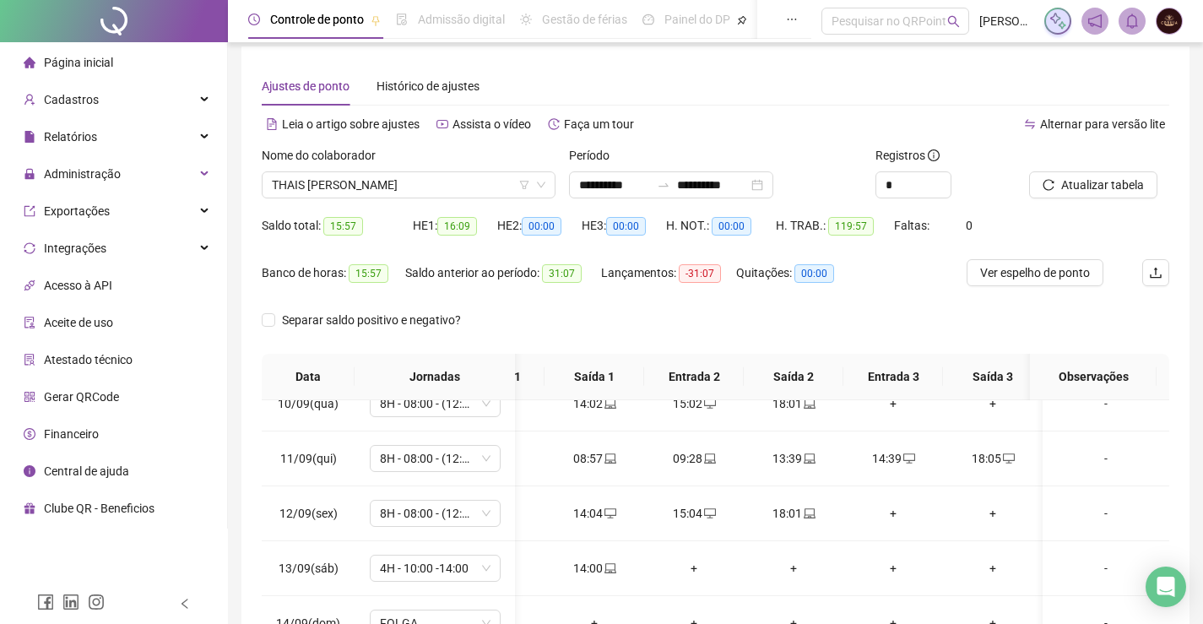
scroll to position [0, 0]
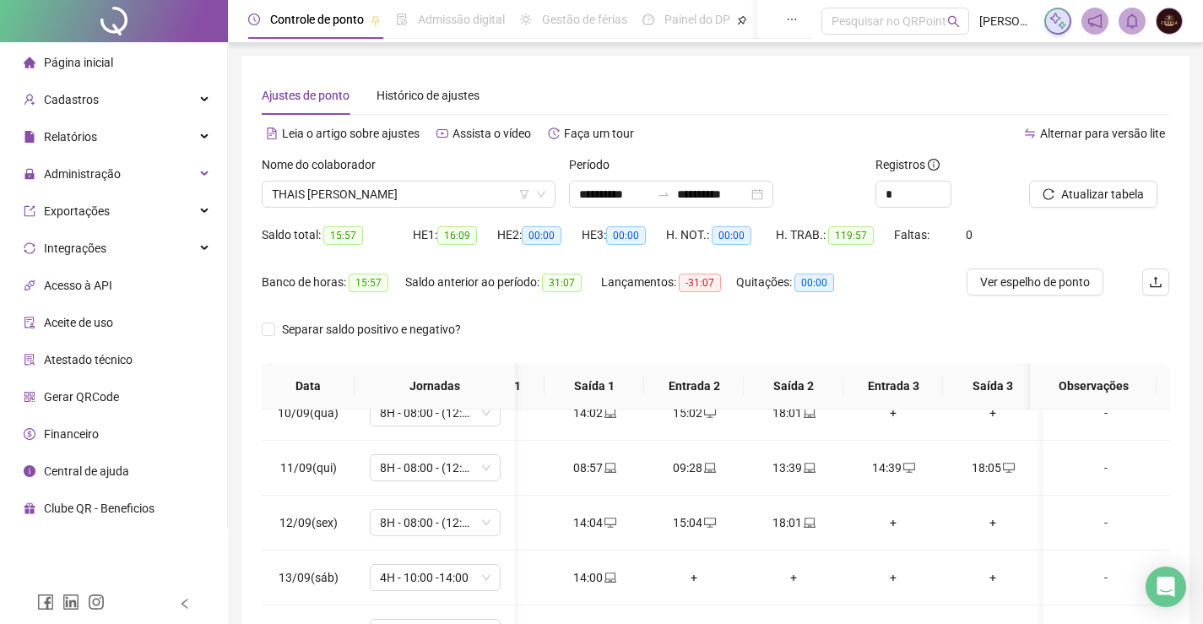
click at [112, 58] on li "Página inicial" at bounding box center [113, 63] width 220 height 34
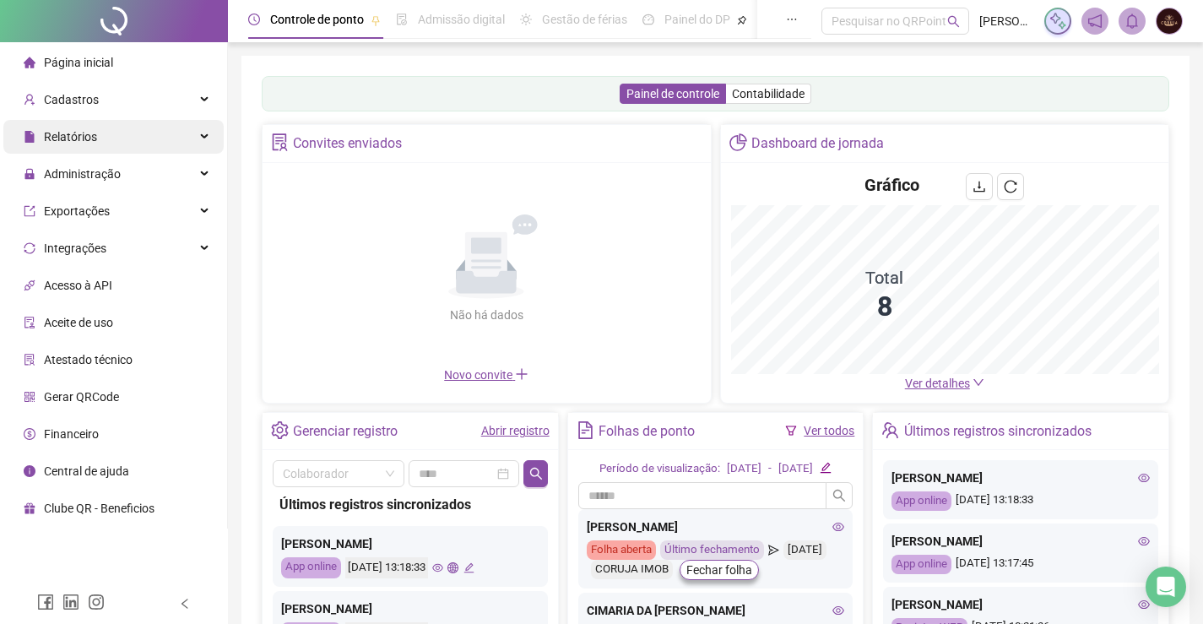
click at [111, 146] on div "Relatórios" at bounding box center [113, 137] width 220 height 34
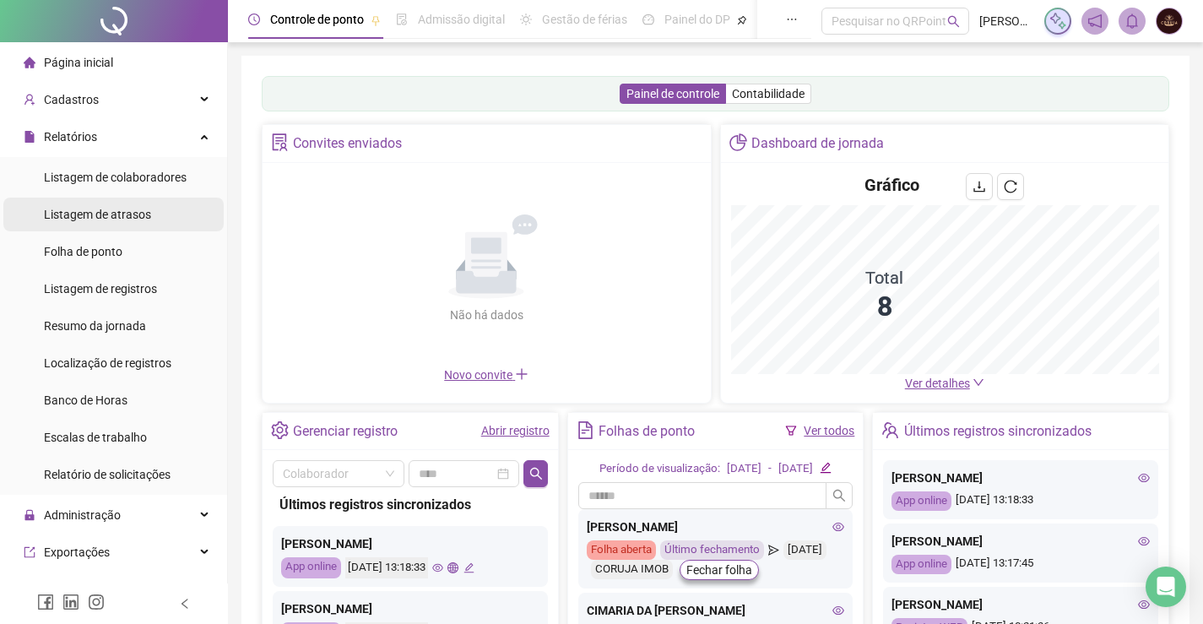
click at [114, 219] on span "Listagem de atrasos" at bounding box center [97, 215] width 107 height 14
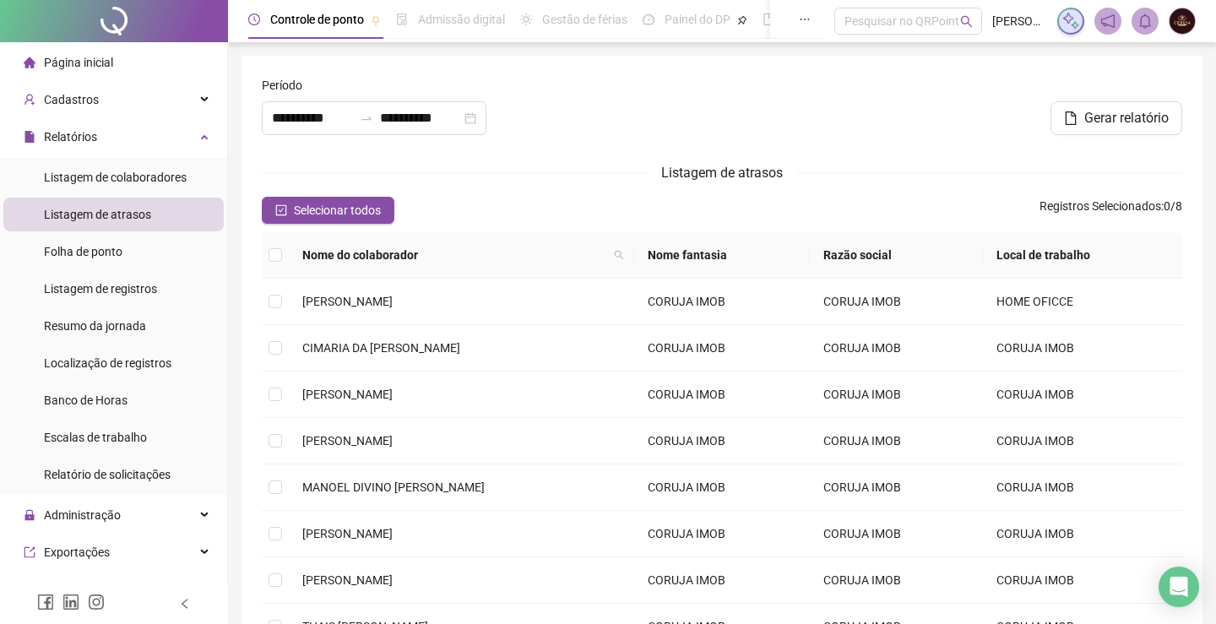
type input "**********"
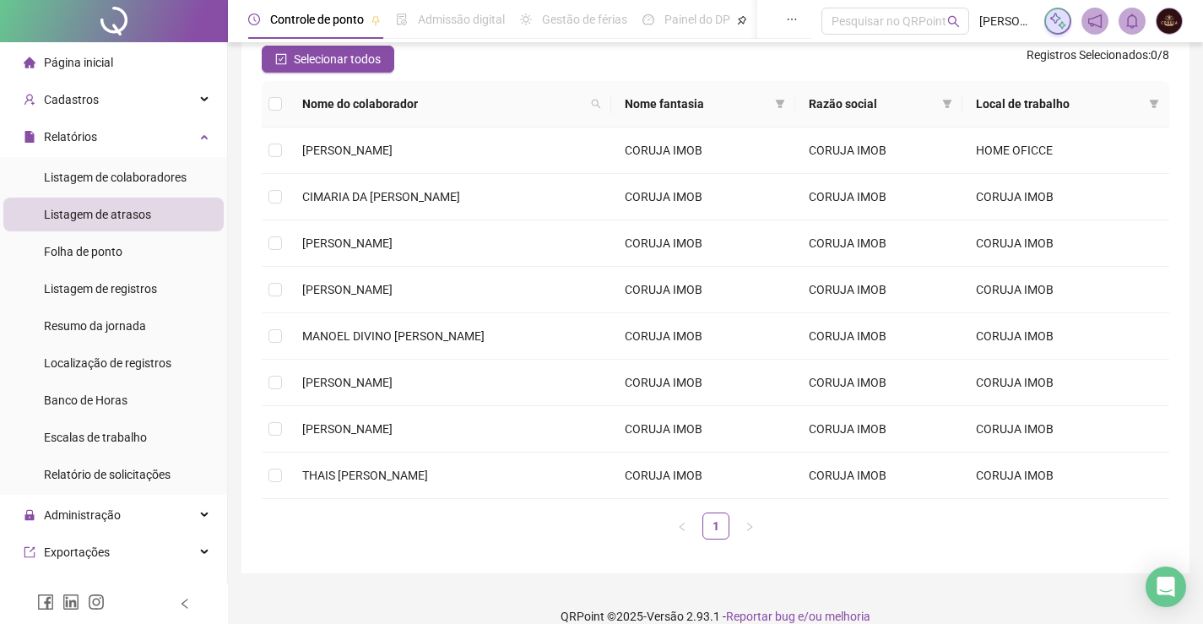
scroll to position [169, 0]
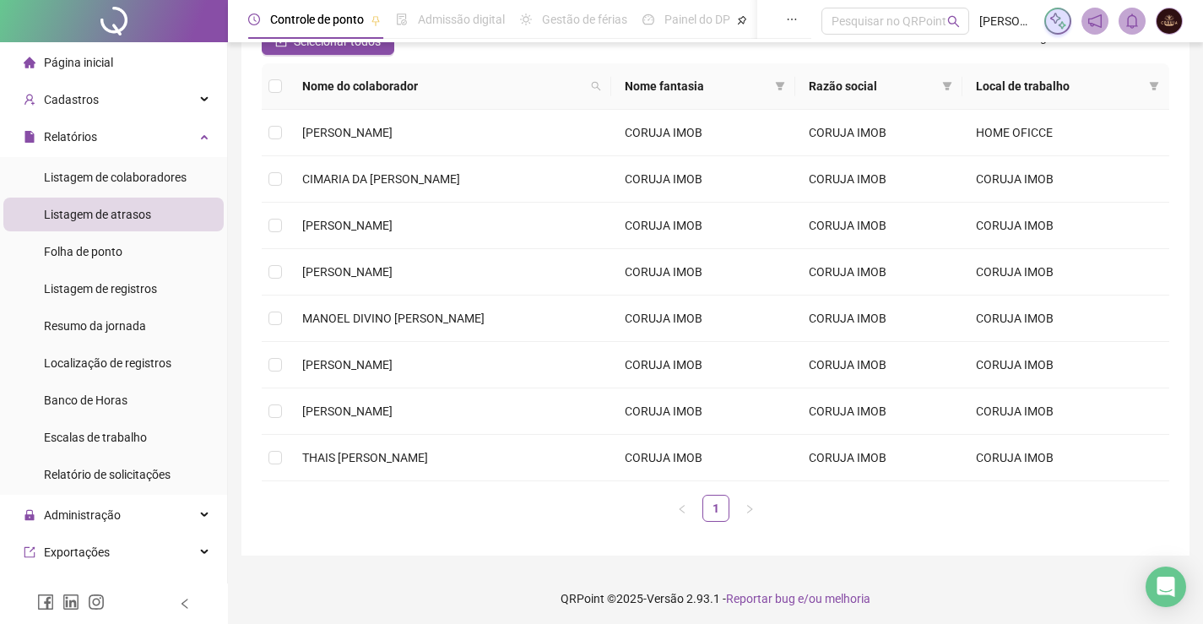
click at [82, 65] on span "Página inicial" at bounding box center [78, 63] width 69 height 14
